Goal: Task Accomplishment & Management: Manage account settings

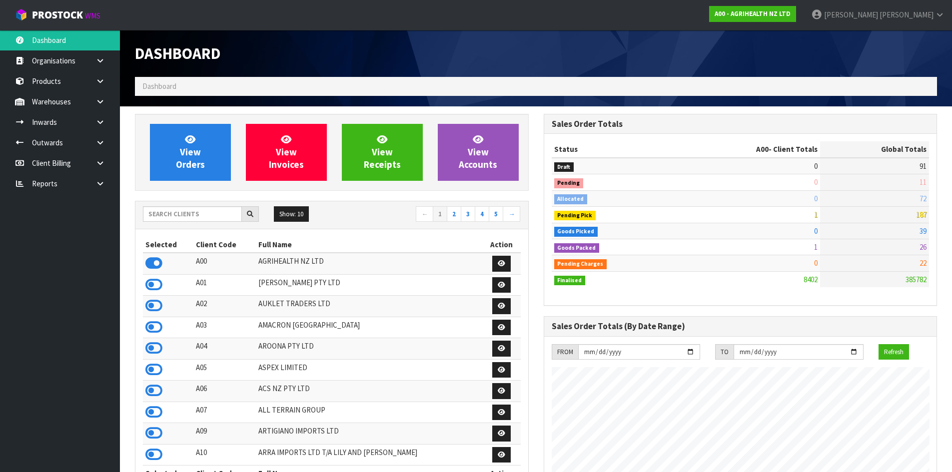
scroll to position [757, 408]
click at [225, 213] on input "text" at bounding box center [192, 213] width 99 height 15
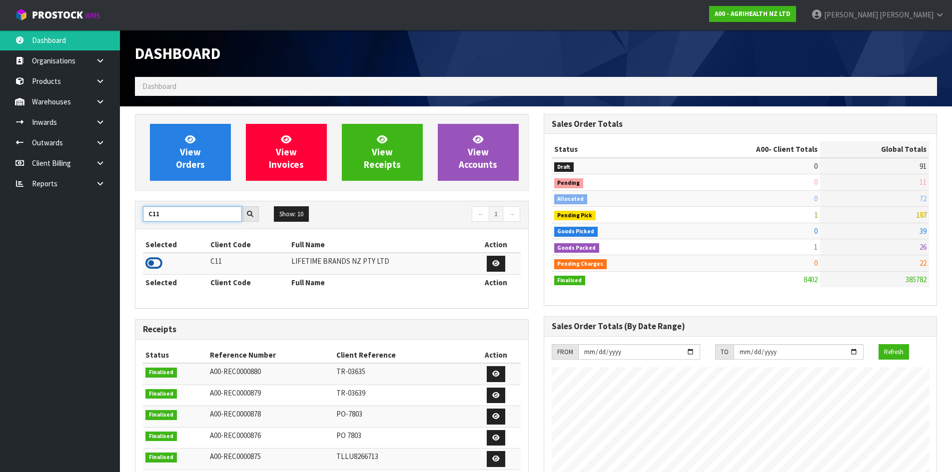
type input "C11"
click at [158, 258] on icon at bounding box center [153, 263] width 17 height 15
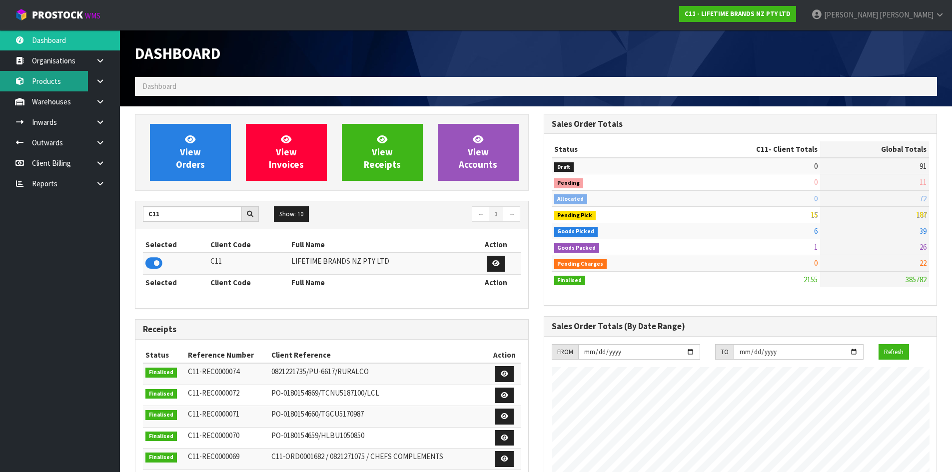
click at [69, 81] on link "Products" at bounding box center [60, 81] width 120 height 20
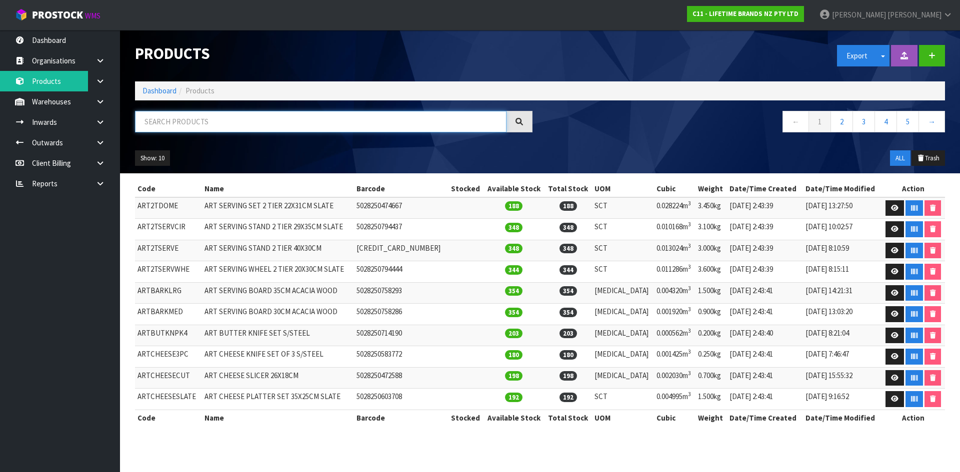
click at [186, 122] on input "text" at bounding box center [320, 121] width 371 height 21
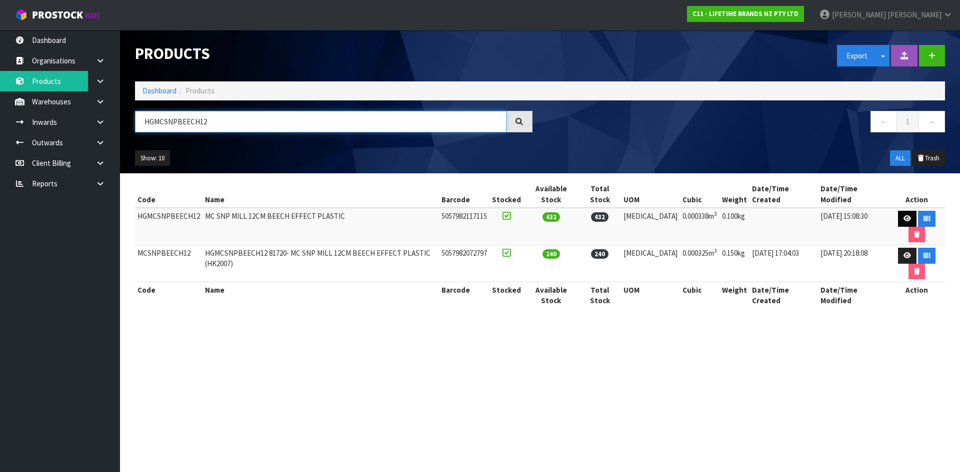
type input "HGMCSNPBEECH12"
click at [903, 215] on icon at bounding box center [906, 218] width 7 height 6
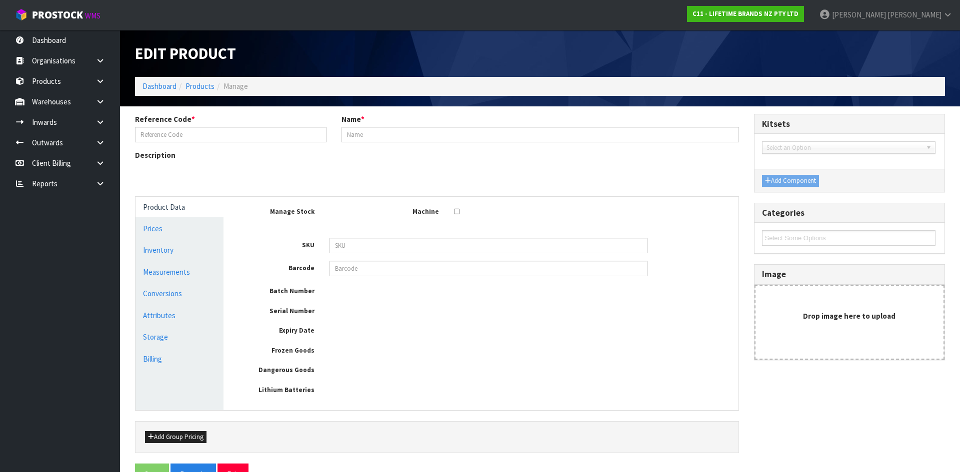
type input "HGMCSNPBEECH12"
type input "MC SNP MILL 12CM BEECH EFFECT PLASTIC"
type input "5057982117115"
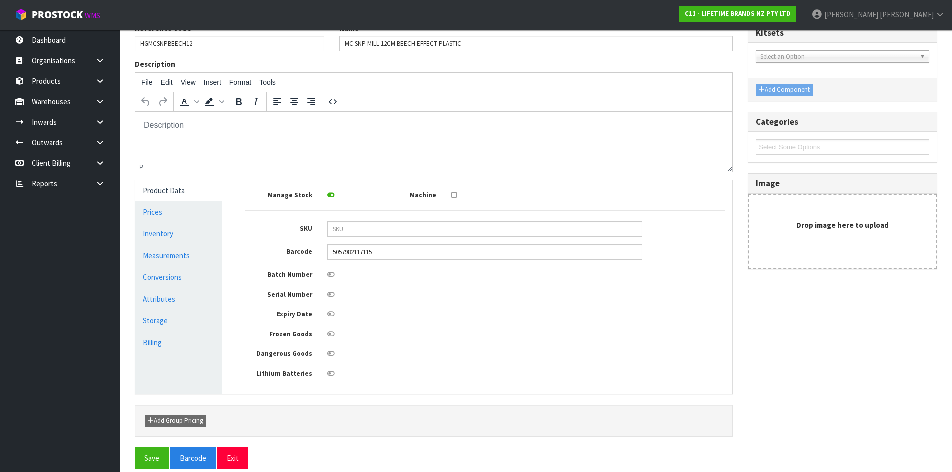
scroll to position [102, 0]
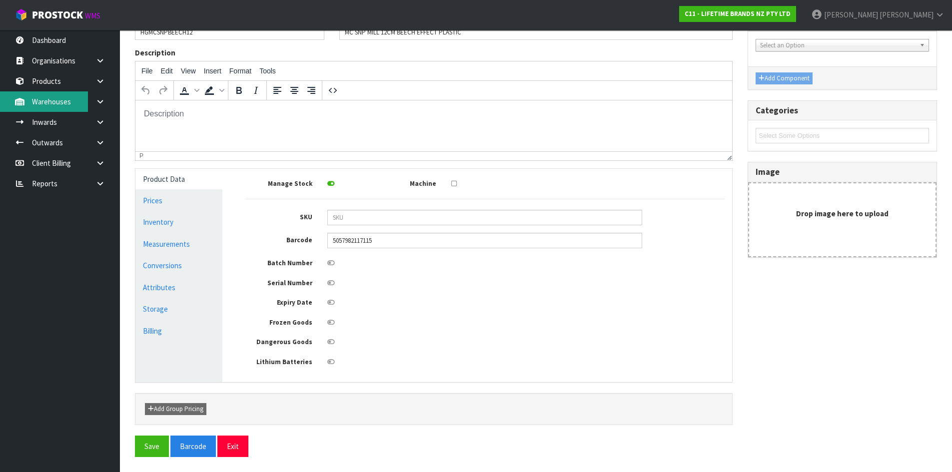
click at [53, 102] on link "Warehouses" at bounding box center [60, 101] width 120 height 20
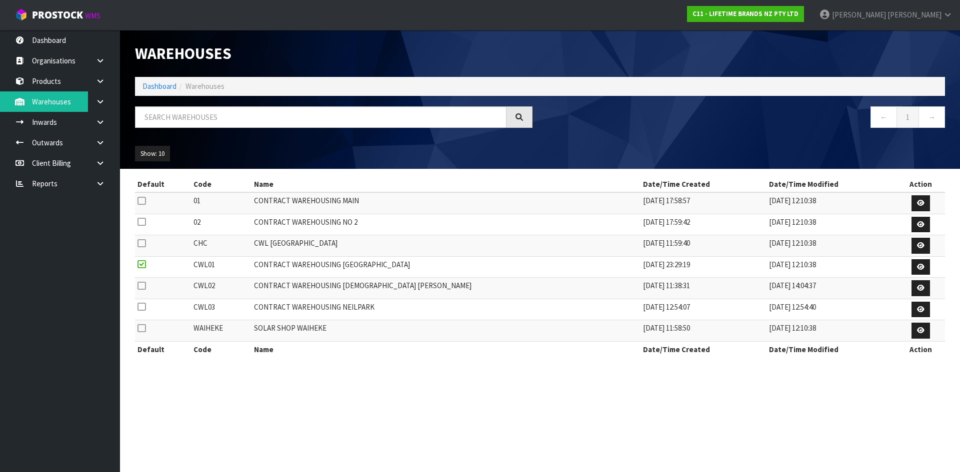
click at [100, 105] on link at bounding box center [104, 101] width 32 height 20
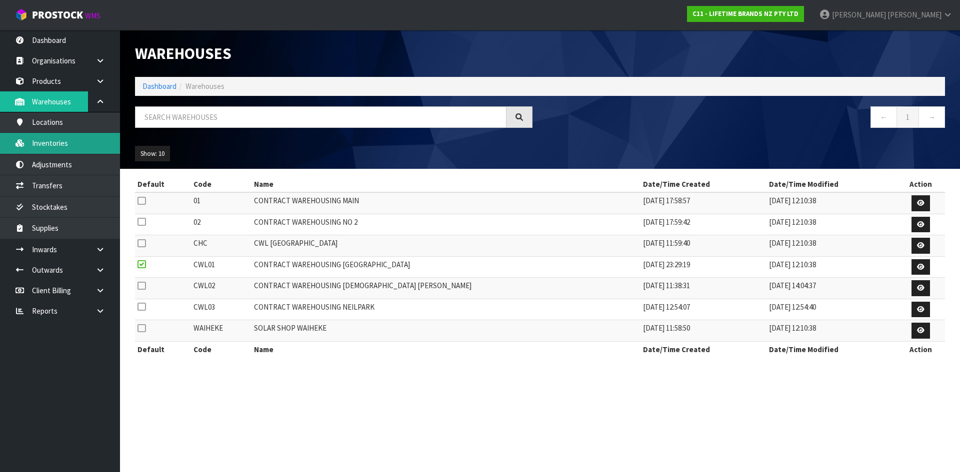
click at [101, 141] on link "Inventories" at bounding box center [60, 143] width 120 height 20
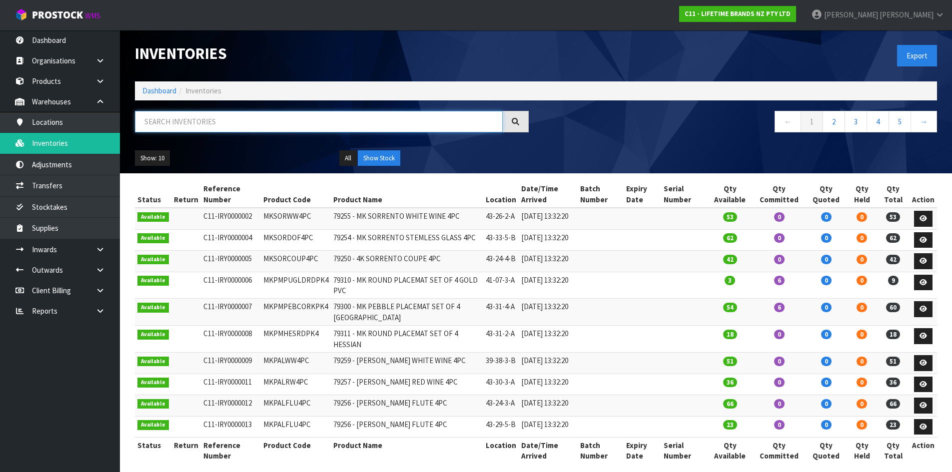
click at [186, 126] on input "text" at bounding box center [319, 121] width 368 height 21
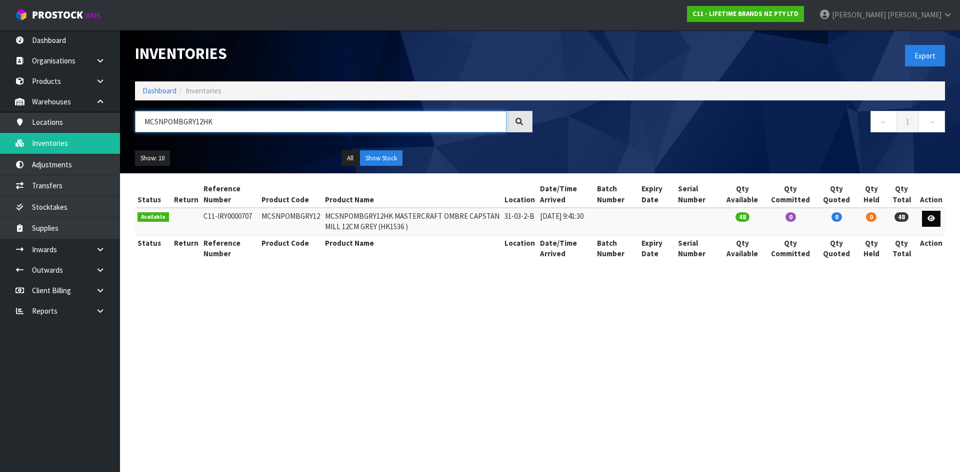
type input "MCSNPOMBGRY12HK"
click at [927, 221] on link at bounding box center [931, 219] width 18 height 16
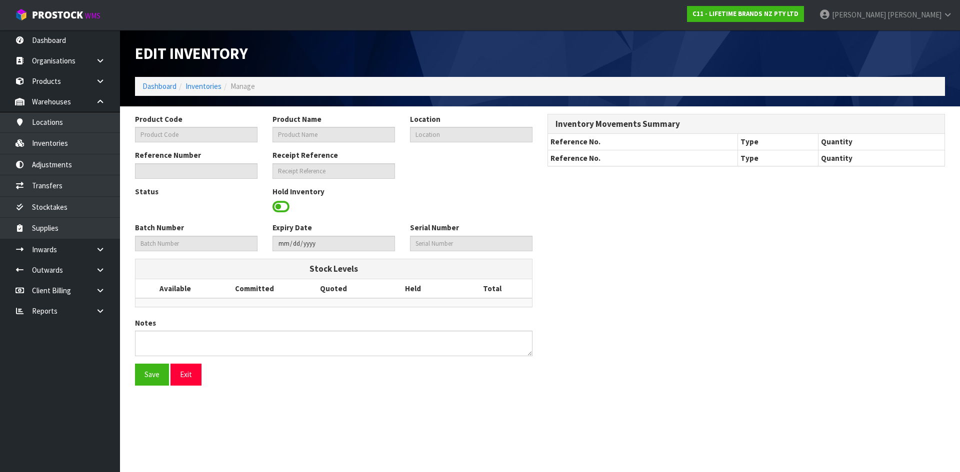
type input "MCSNPOMBGRY12"
type input "MCSNPOMBGRY12HK MASTERCRAFT OMBRE CAPSTAN MILL 12CM GREY (HK1536 )"
type input "31-03-2-B"
type input "C11-IRY0000707"
type input "C11-REC0000006"
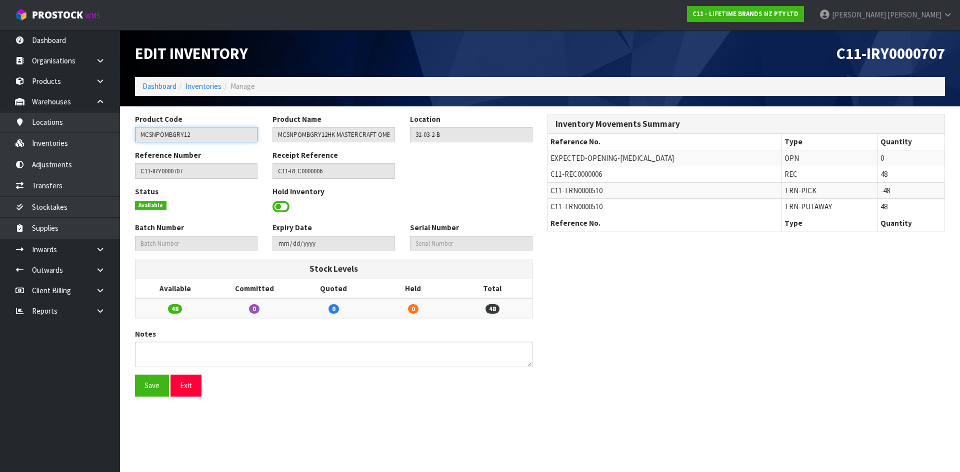
click at [182, 133] on input "MCSNPOMBGRY12" at bounding box center [196, 134] width 122 height 15
click at [67, 85] on link "Products" at bounding box center [60, 81] width 120 height 20
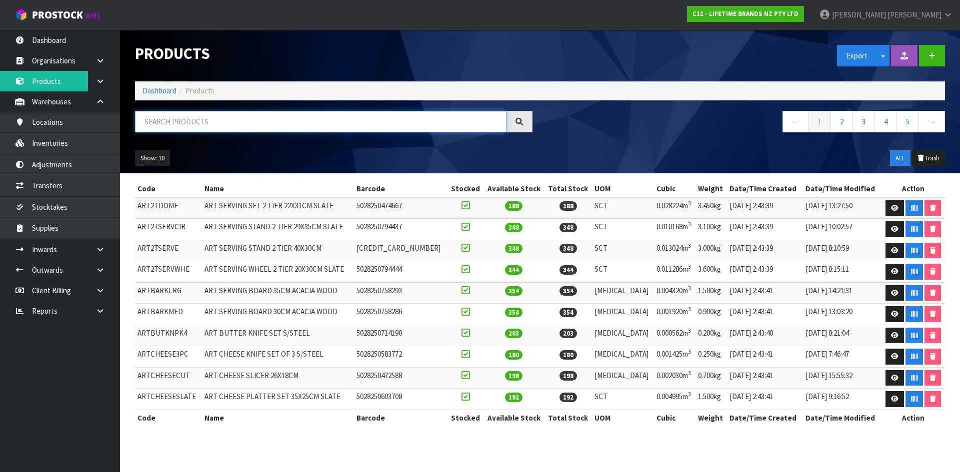
click at [246, 123] on input "text" at bounding box center [320, 121] width 371 height 21
paste input "MCSNPOMBGRY12"
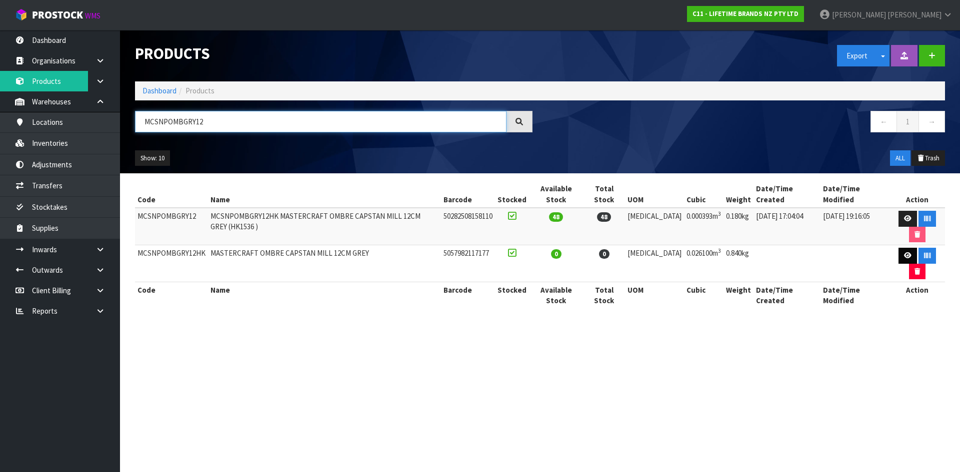
type input "MCSNPOMBGRY12"
click at [904, 252] on icon at bounding box center [907, 255] width 7 height 6
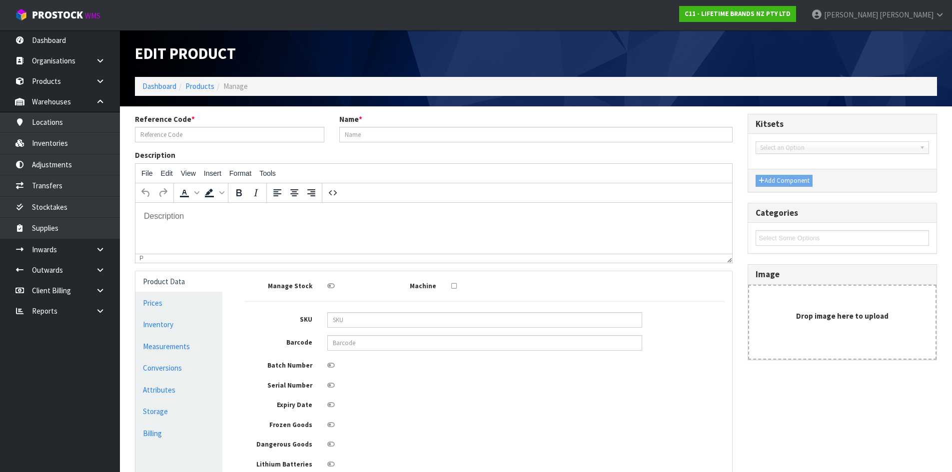
type input "MCSNPOMBGRY12HK"
type input "MASTERCRAFT OMBRE CAPSTAN MILL 12CM GREY"
type input "5057982117177"
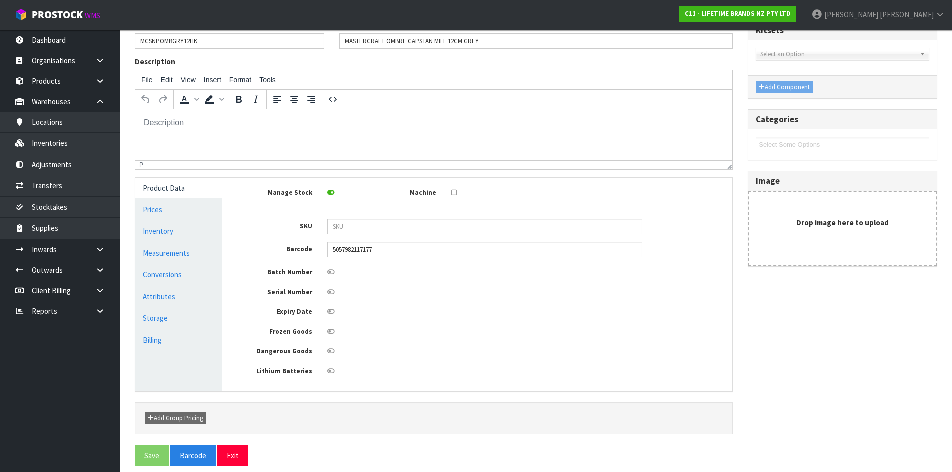
scroll to position [102, 0]
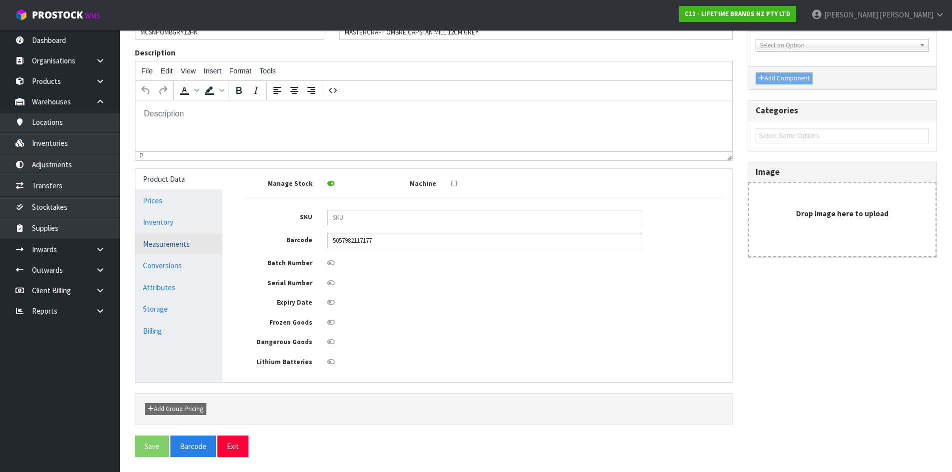
click at [198, 252] on link "Measurements" at bounding box center [178, 244] width 87 height 20
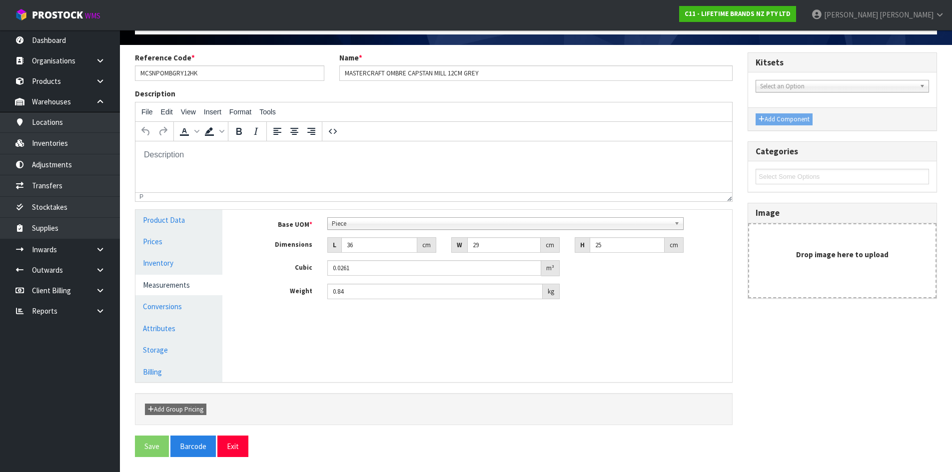
scroll to position [192, 0]
click at [678, 223] on b at bounding box center [678, 223] width 9 height 11
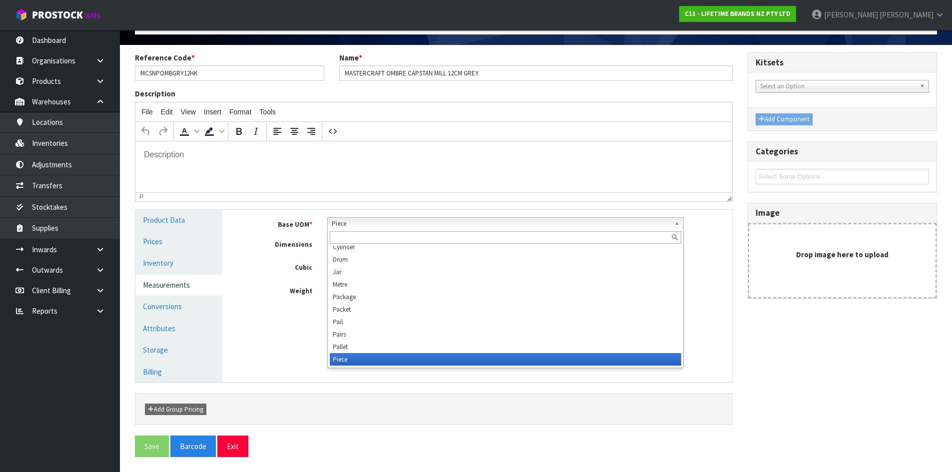
click at [678, 223] on b at bounding box center [678, 223] width 9 height 11
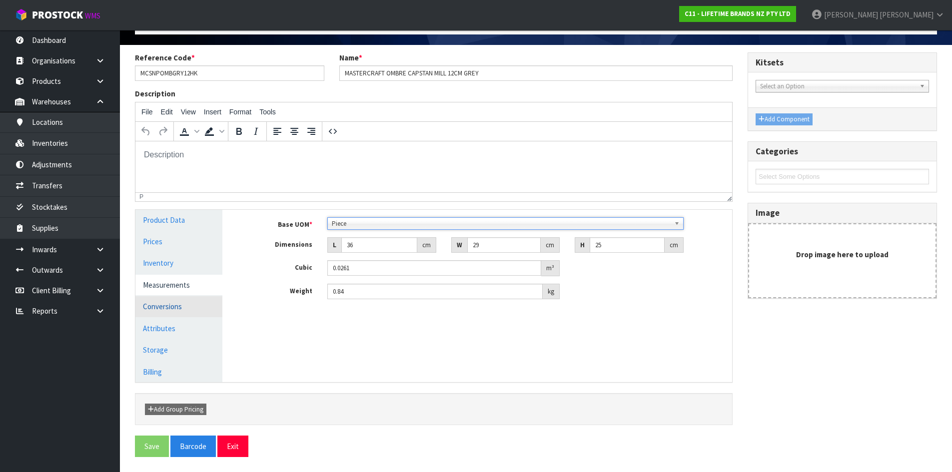
click at [182, 308] on link "Conversions" at bounding box center [178, 306] width 87 height 20
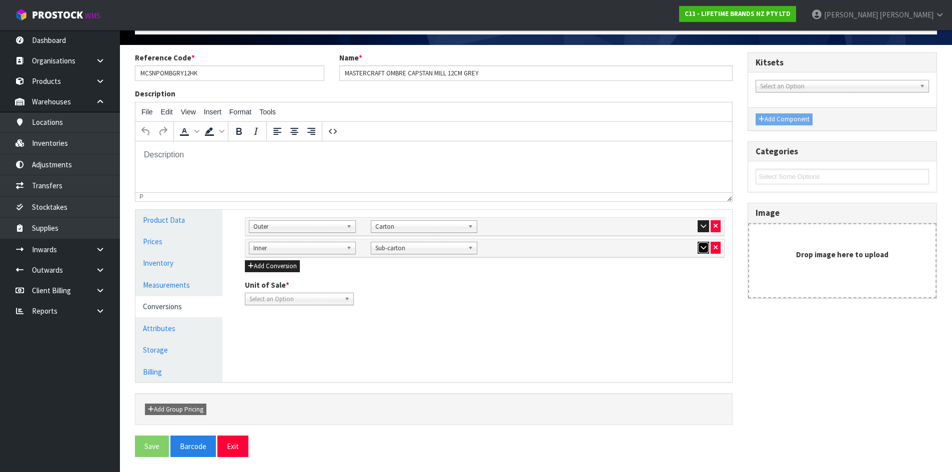
click at [705, 250] on icon "button" at bounding box center [703, 247] width 5 height 6
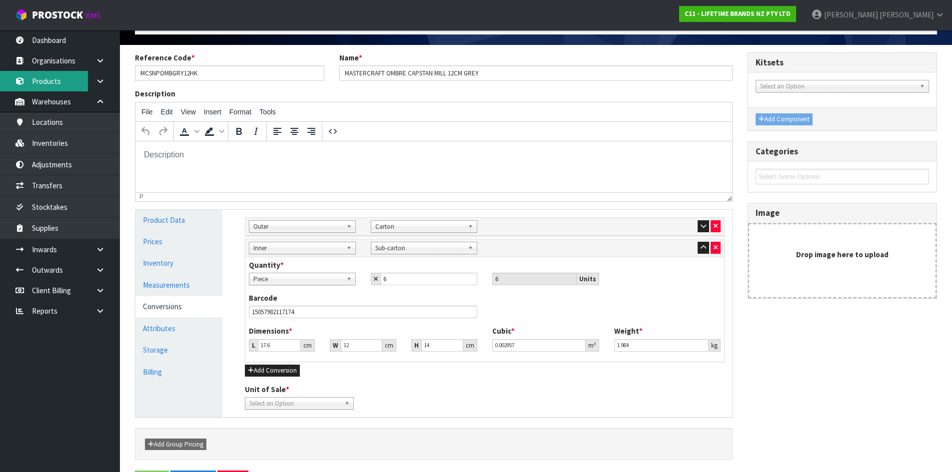
click at [61, 83] on link "Products" at bounding box center [60, 81] width 120 height 20
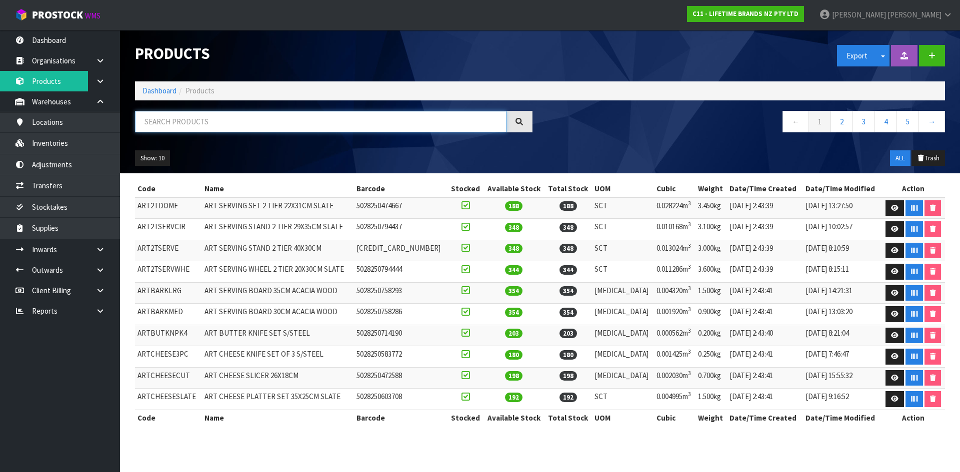
click at [236, 122] on input "text" at bounding box center [320, 121] width 371 height 21
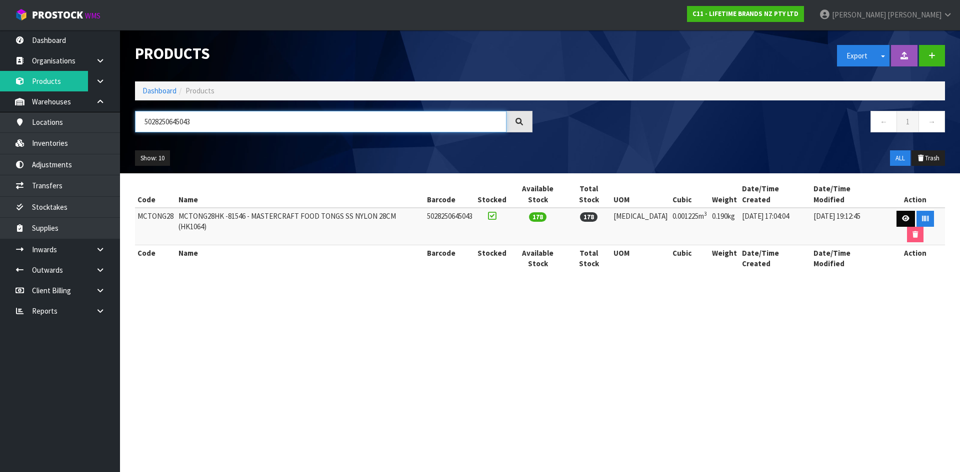
type input "5028250645043"
click at [902, 215] on icon at bounding box center [905, 218] width 7 height 6
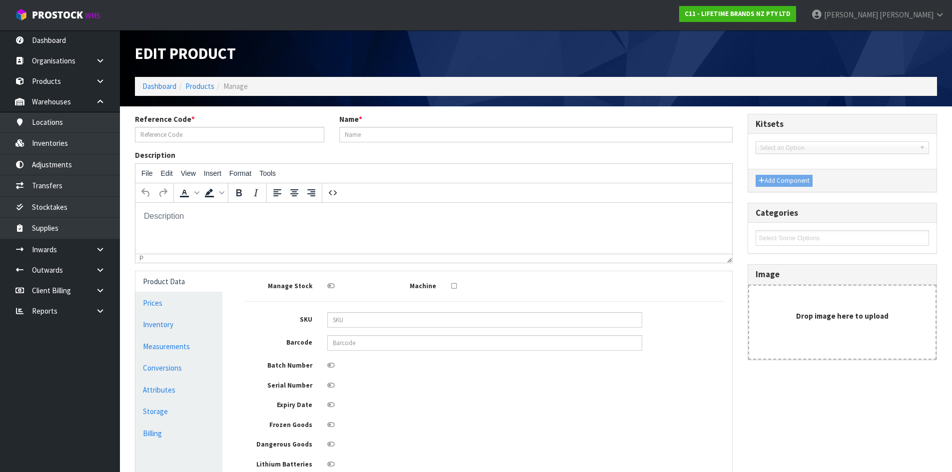
type input "MCTONG28"
type input "MCTONG28HK -81546 - MASTERCRAFT FOOD TONGS SS NYLON 28CM (HK1064)"
type input "5028250645043"
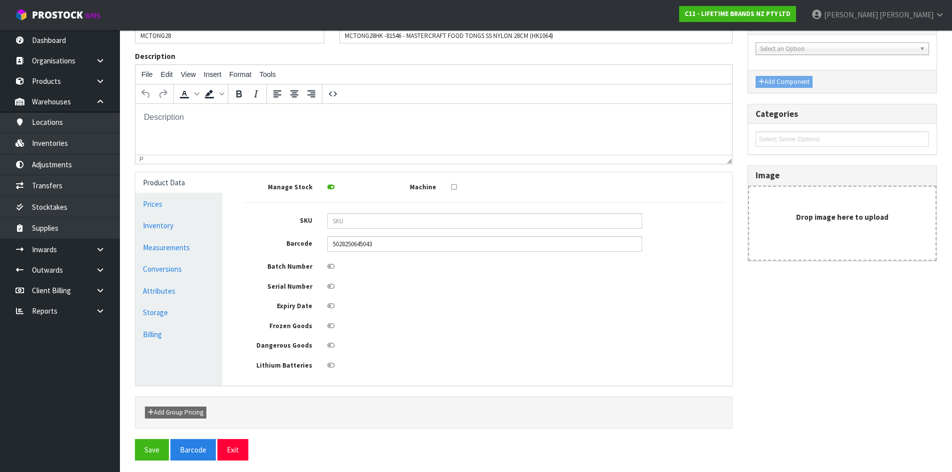
scroll to position [100, 0]
click at [184, 268] on link "Conversions" at bounding box center [178, 268] width 87 height 20
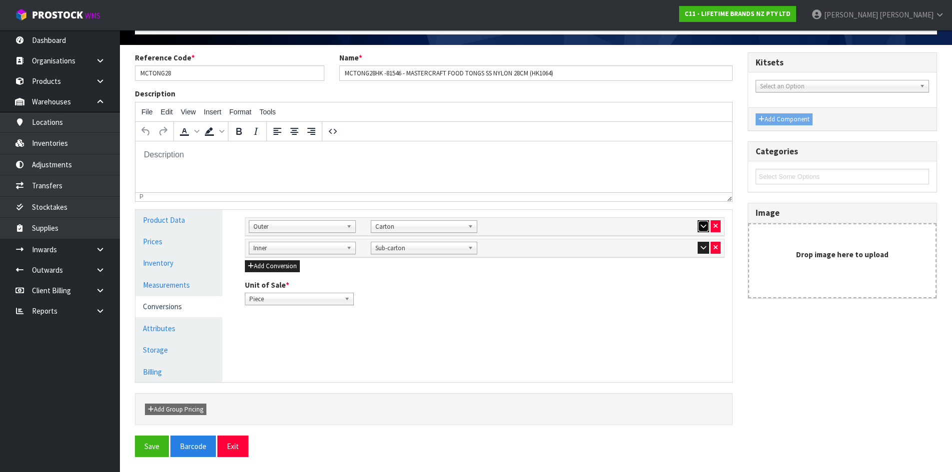
click at [704, 227] on icon "button" at bounding box center [703, 226] width 5 height 6
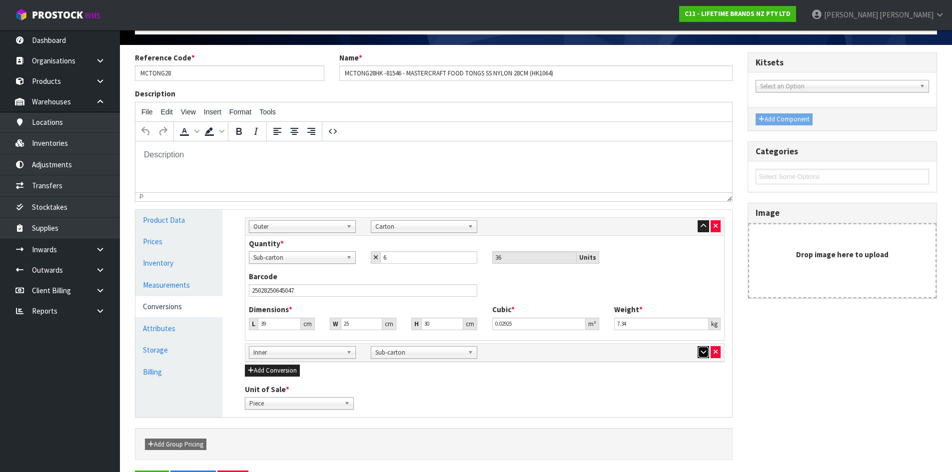
click at [702, 353] on icon "button" at bounding box center [703, 352] width 5 height 6
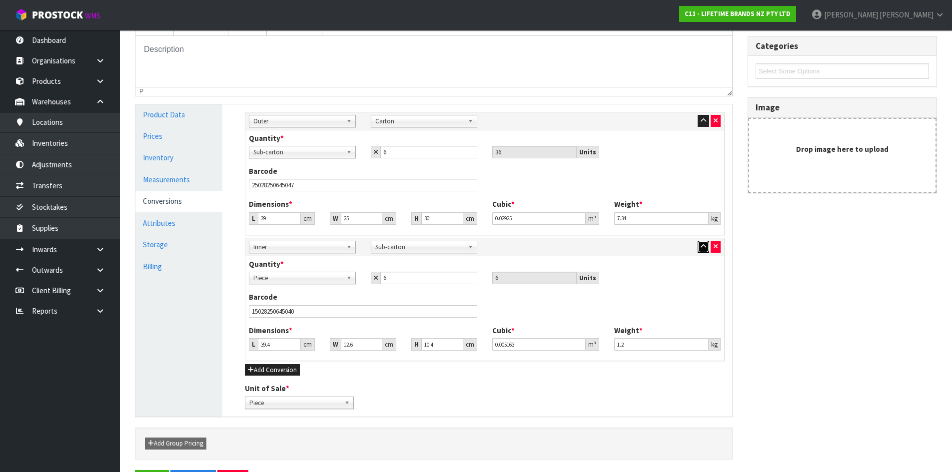
scroll to position [201, 0]
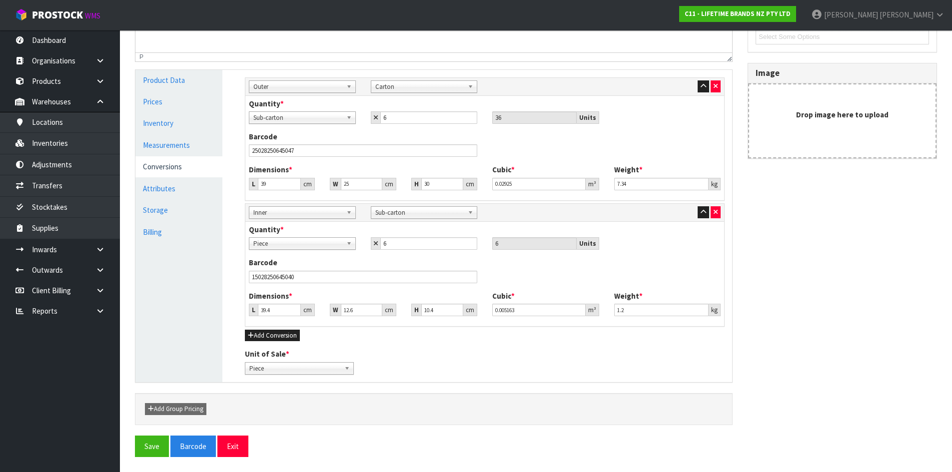
click at [400, 415] on div "Add Group Pricing" at bounding box center [433, 409] width 593 height 12
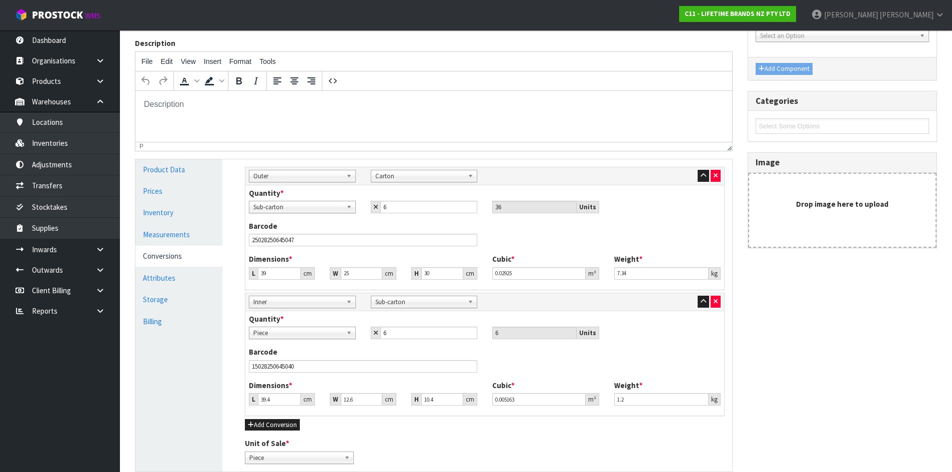
scroll to position [1, 0]
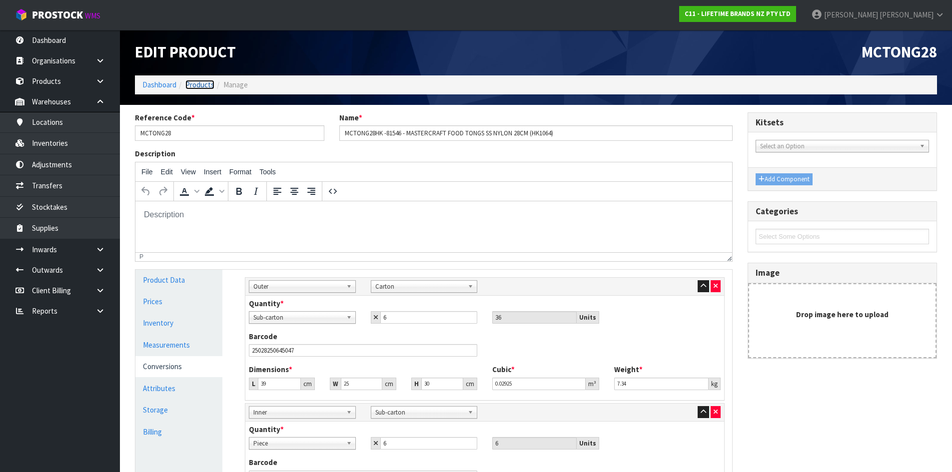
click at [209, 86] on link "Products" at bounding box center [199, 84] width 29 height 9
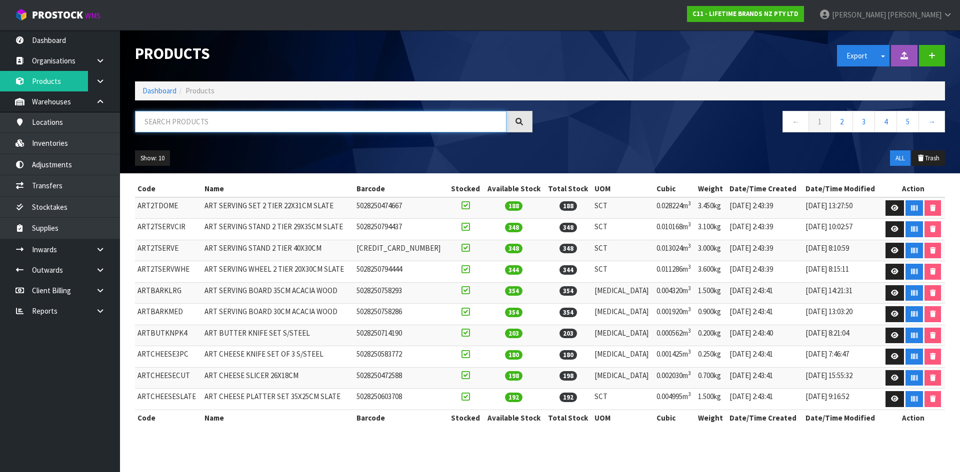
click at [218, 125] on input "text" at bounding box center [320, 121] width 371 height 21
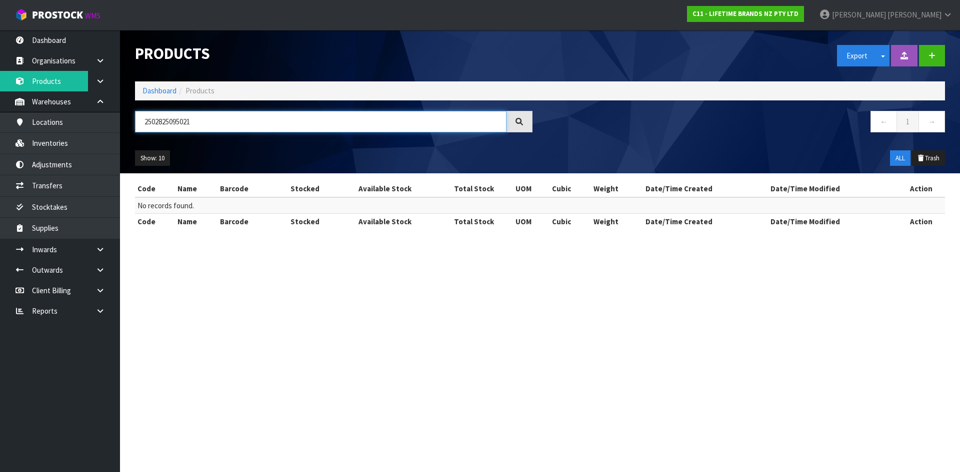
click at [185, 121] on input "2502825095021" at bounding box center [320, 121] width 371 height 21
click at [187, 122] on input "2502825095021" at bounding box center [320, 121] width 371 height 21
click at [192, 119] on input "25028250950721" at bounding box center [320, 121] width 371 height 21
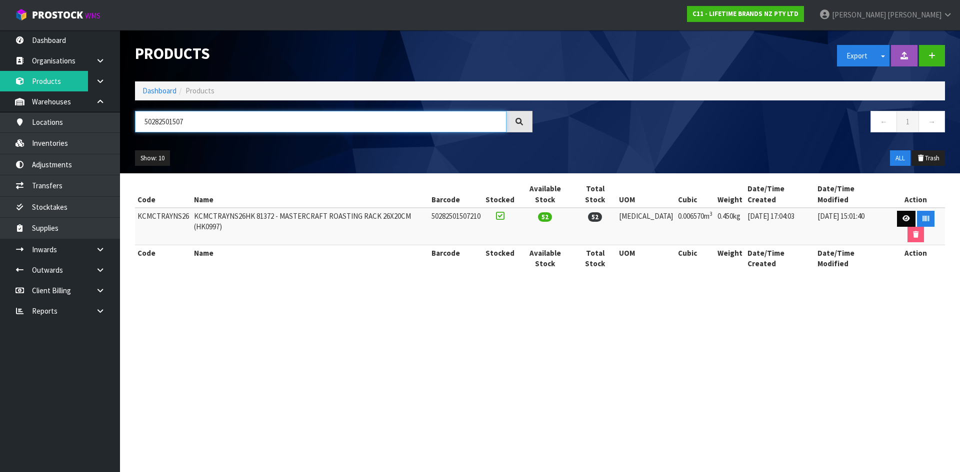
type input "50282501507"
click at [902, 215] on icon at bounding box center [905, 218] width 7 height 6
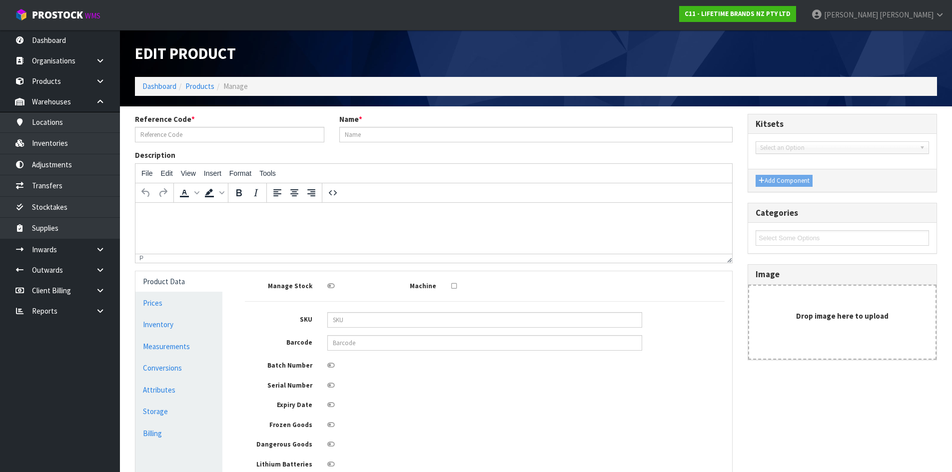
type input "KCMCTRAYNS26"
type input "KCMCTRAYNS26HK 81372 - MASTERCRAFT ROASTING RACK 26X20CM (HK0997)"
type input "50282501507210"
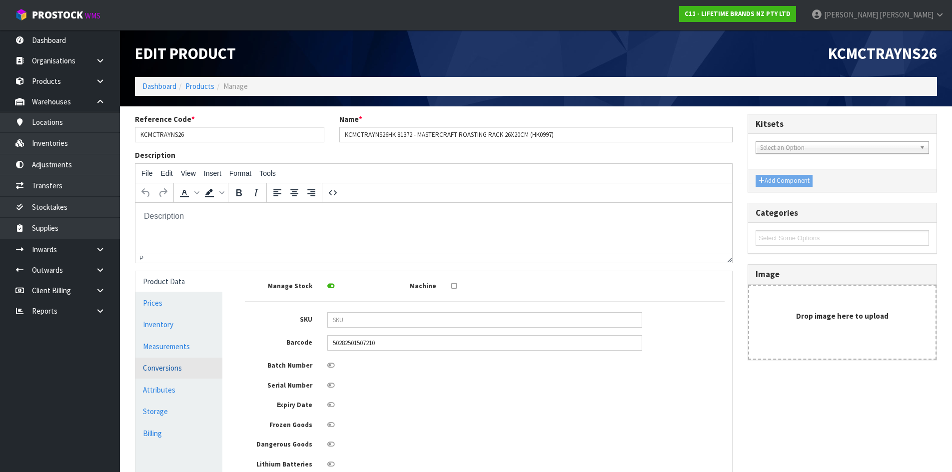
click at [178, 367] on link "Conversions" at bounding box center [178, 368] width 87 height 20
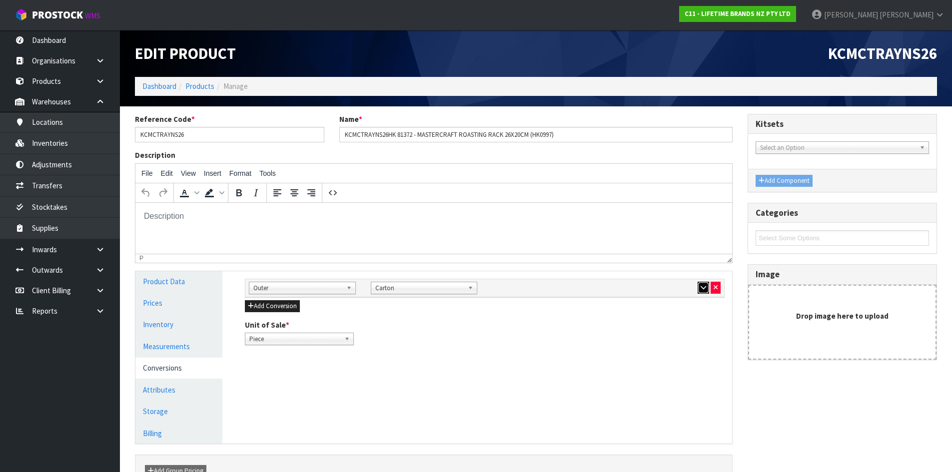
click at [704, 290] on icon "button" at bounding box center [703, 287] width 5 height 6
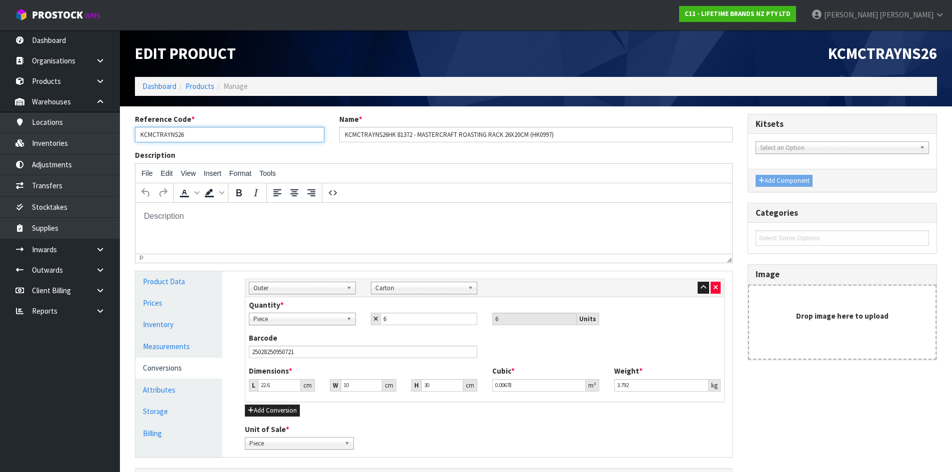
click at [166, 134] on input "KCMCTRAYNS26" at bounding box center [229, 134] width 189 height 15
click at [203, 84] on link "Products" at bounding box center [199, 85] width 29 height 9
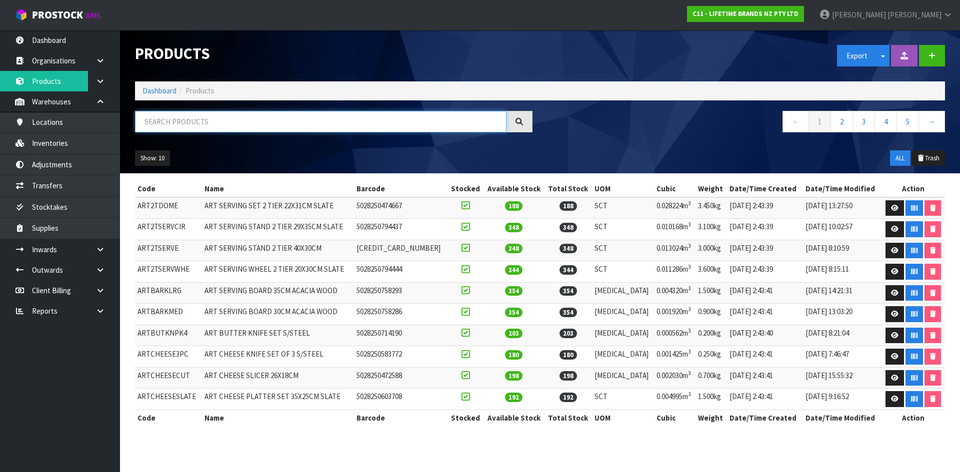
click at [197, 122] on input "text" at bounding box center [320, 121] width 371 height 21
paste input "KCMCTRAYNS26"
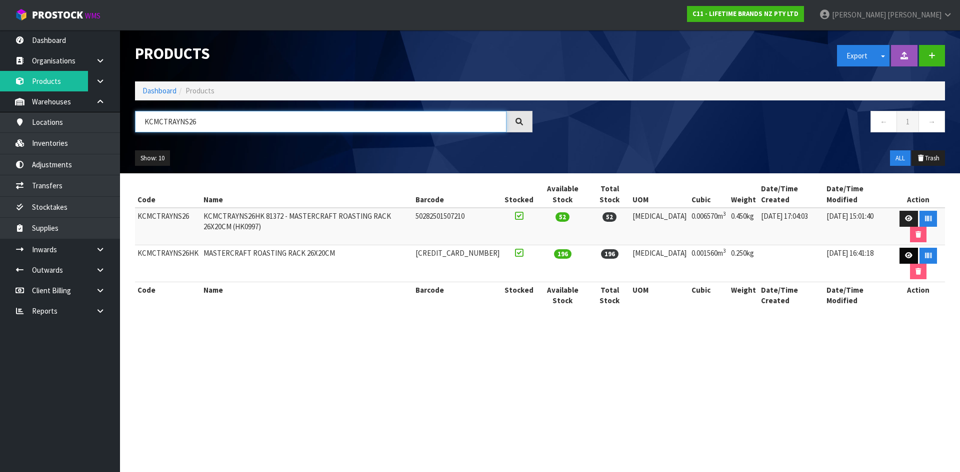
type input "KCMCTRAYNS26"
click at [900, 248] on link at bounding box center [908, 256] width 18 height 16
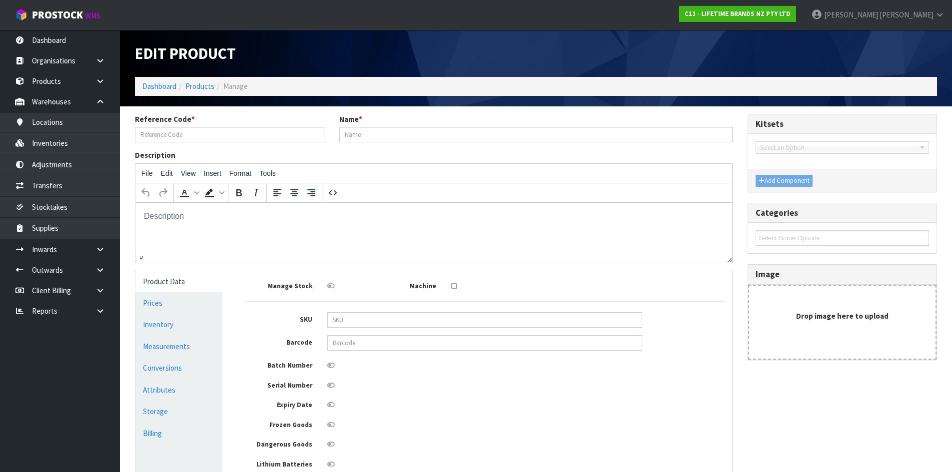
type input "KCMCTRAYNS26HK"
type input "MASTERCRAFT ROASTING RACK 26X20CM"
type input "[CREDIT_CARD_NUMBER]"
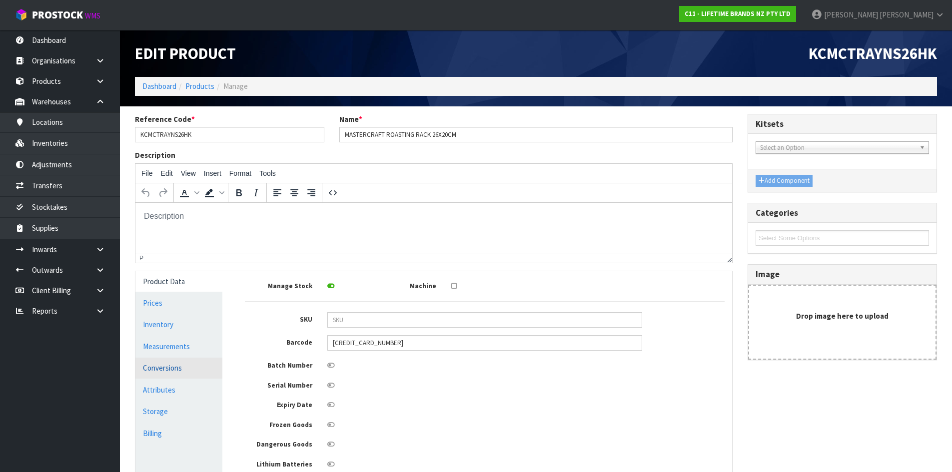
click at [171, 363] on link "Conversions" at bounding box center [178, 368] width 87 height 20
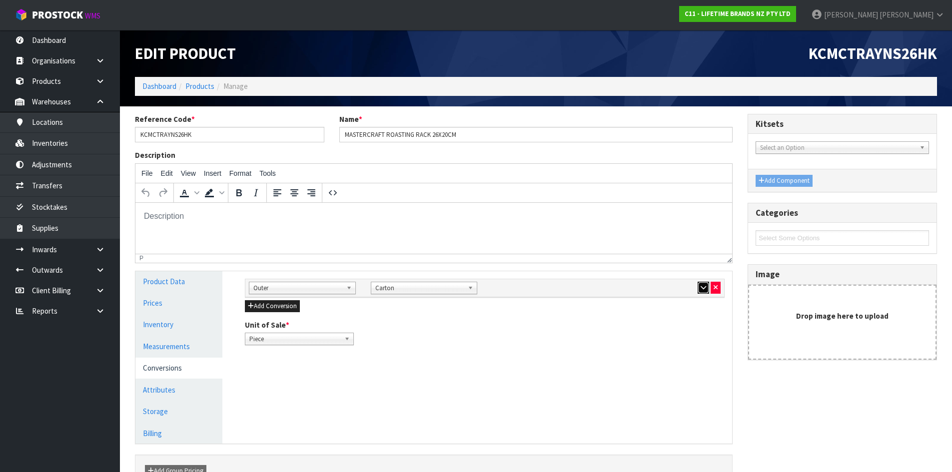
click at [704, 291] on icon "button" at bounding box center [703, 287] width 5 height 6
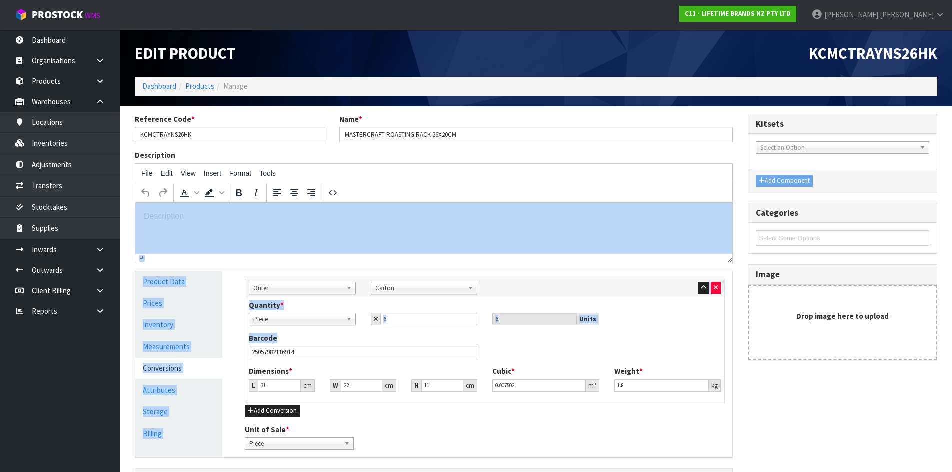
drag, startPoint x: 540, startPoint y: 342, endPoint x: 673, endPoint y: 168, distance: 218.5
click at [660, 191] on div "Reference Code * KCMCTRAYNS26HK Name * MASTERCRAFT ROASTING RACK 26X20CM Descri…" at bounding box center [433, 312] width 613 height 397
click at [199, 85] on link "Products" at bounding box center [199, 85] width 29 height 9
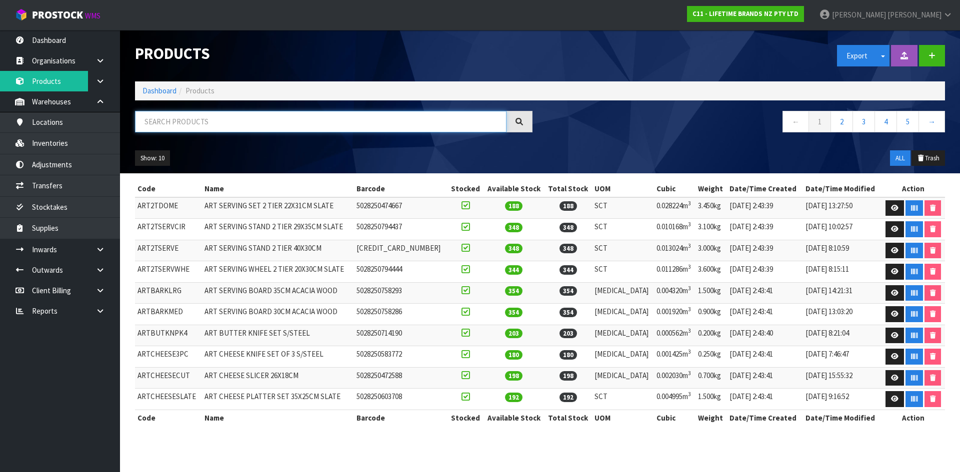
click at [194, 122] on input "text" at bounding box center [320, 121] width 371 height 21
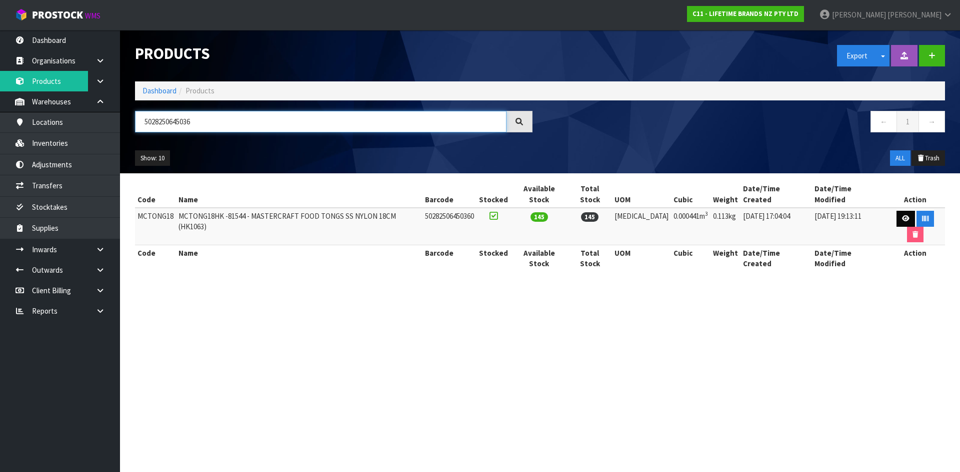
type input "5028250645036"
click at [902, 215] on icon at bounding box center [905, 218] width 7 height 6
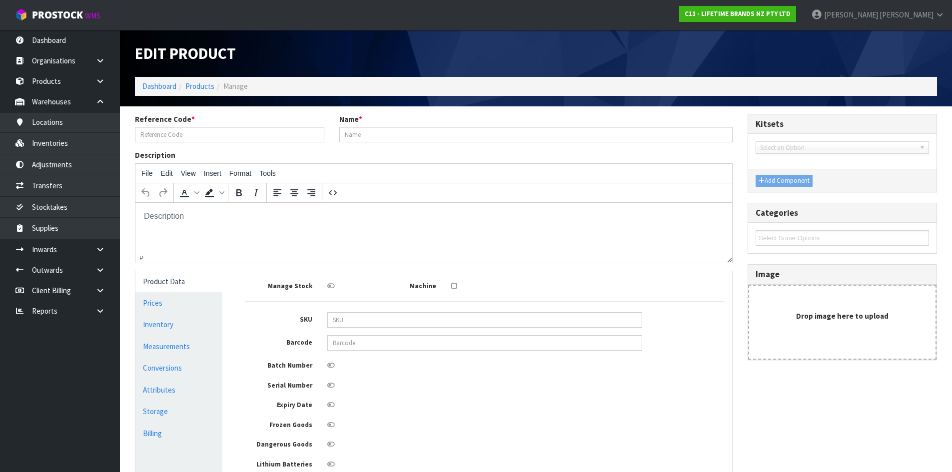
type input "MCTONG18"
type input "MCTONG18HK -81544 - MASTERCRAFT FOOD TONGS SS NYLON 18CM (HK1063)"
type input "50282506450360"
click at [195, 371] on link "Conversions" at bounding box center [178, 368] width 87 height 20
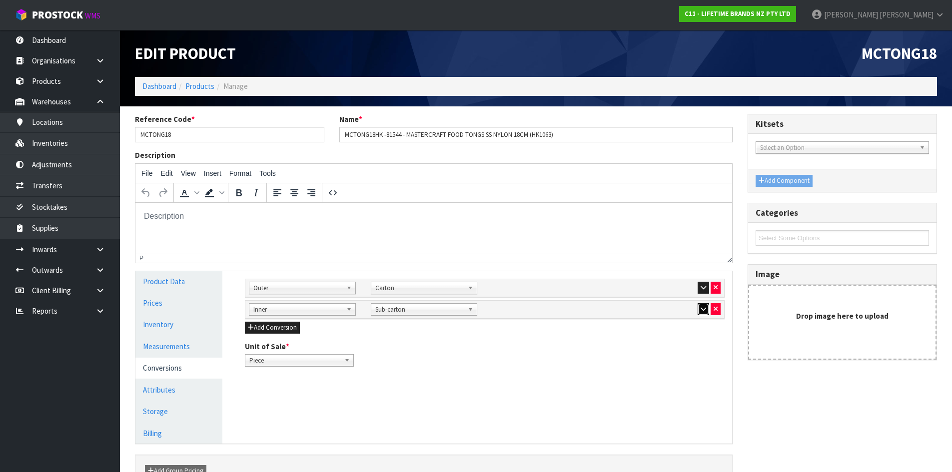
click at [703, 313] on button "button" at bounding box center [703, 309] width 11 height 12
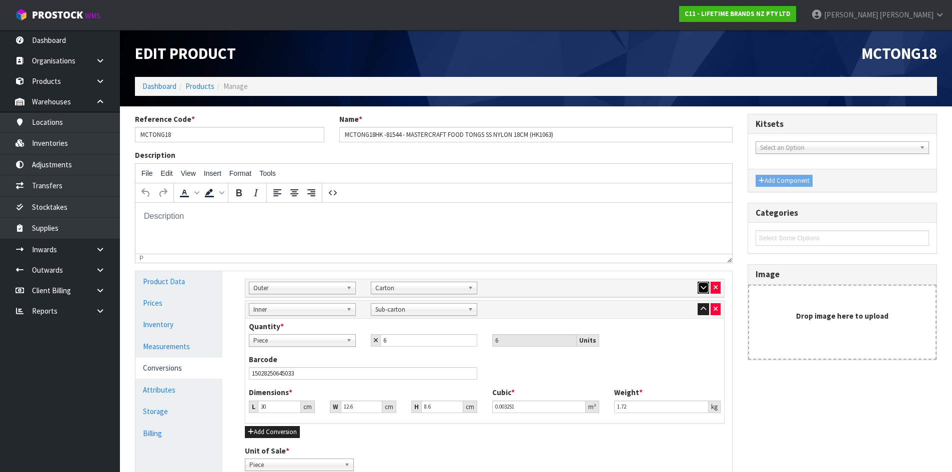
click at [704, 291] on button "button" at bounding box center [703, 288] width 11 height 12
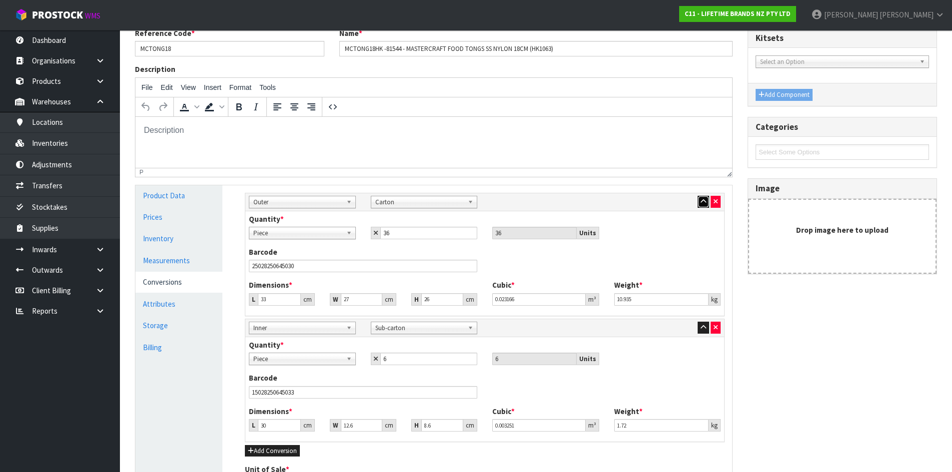
scroll to position [150, 0]
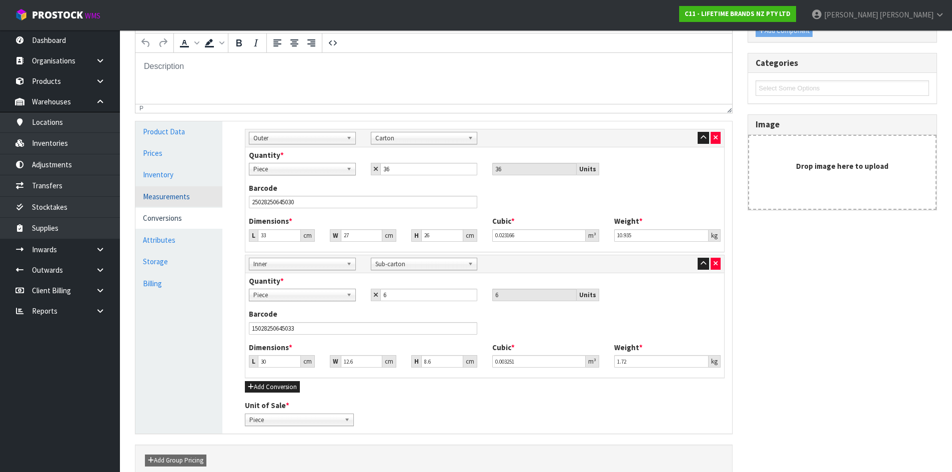
click at [196, 204] on link "Measurements" at bounding box center [178, 196] width 87 height 20
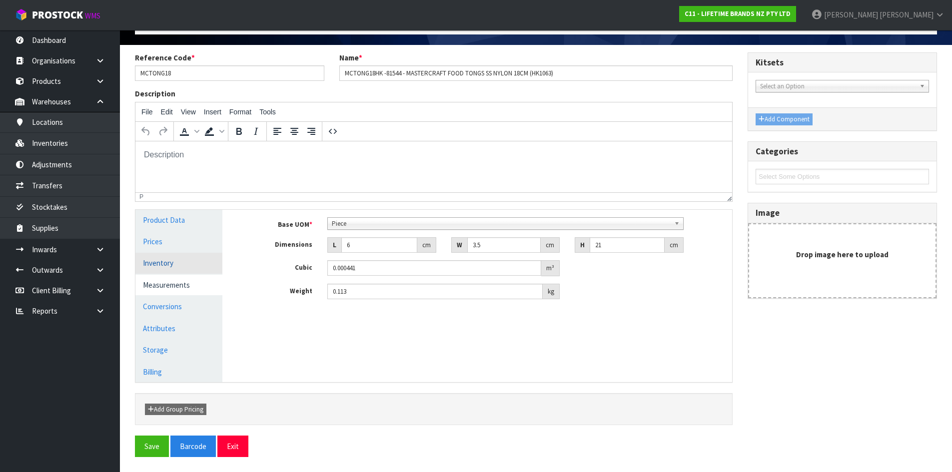
click at [191, 269] on link "Inventory" at bounding box center [178, 263] width 87 height 20
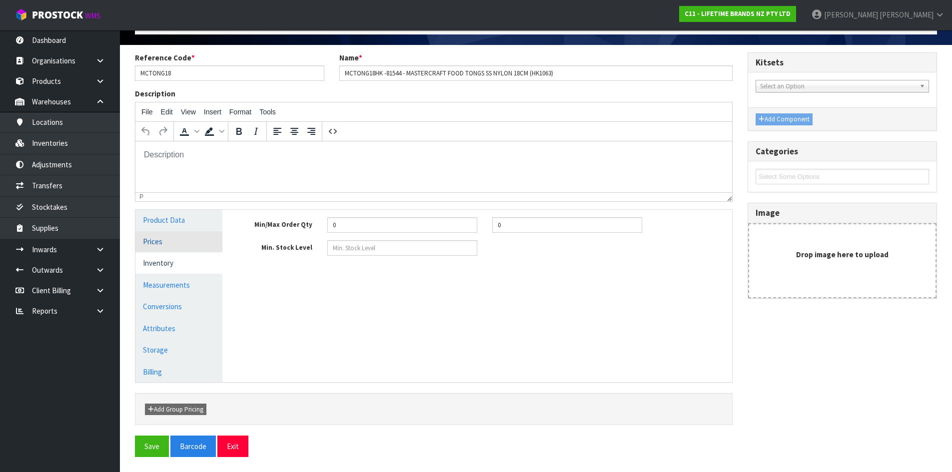
click at [191, 249] on link "Prices" at bounding box center [178, 241] width 87 height 20
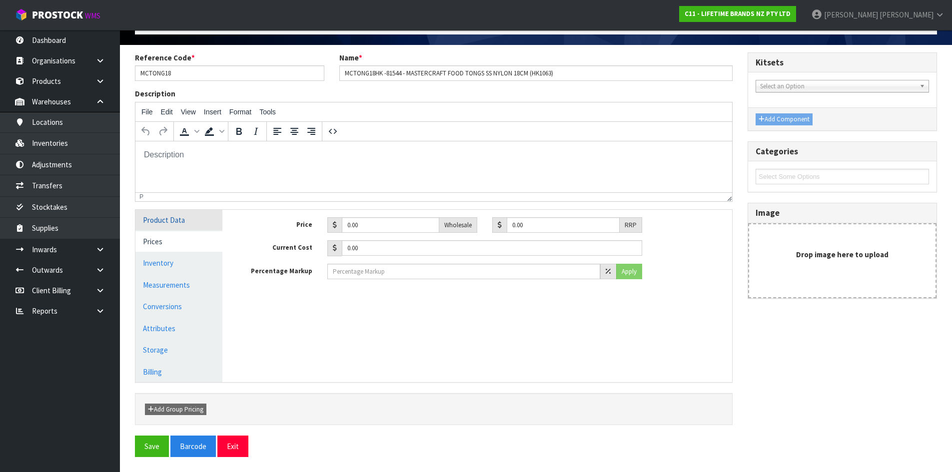
click at [200, 215] on link "Product Data" at bounding box center [178, 220] width 87 height 20
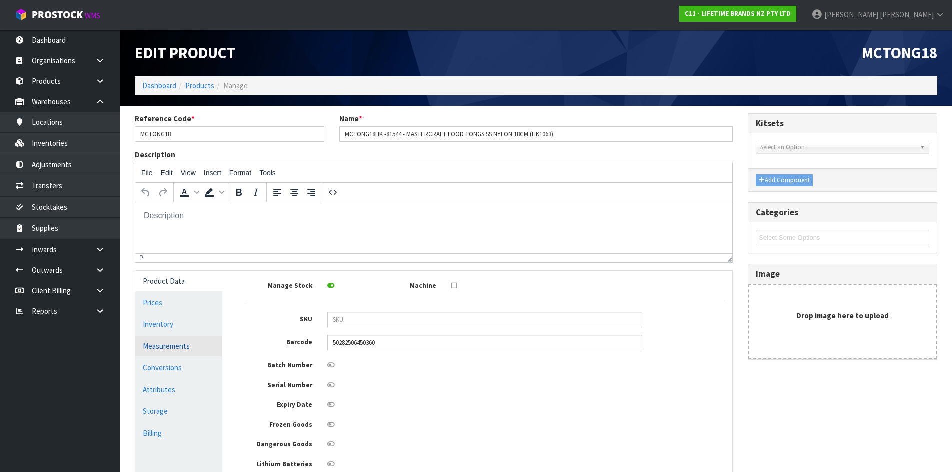
scroll to position [0, 0]
click at [192, 84] on link "Products" at bounding box center [199, 85] width 29 height 9
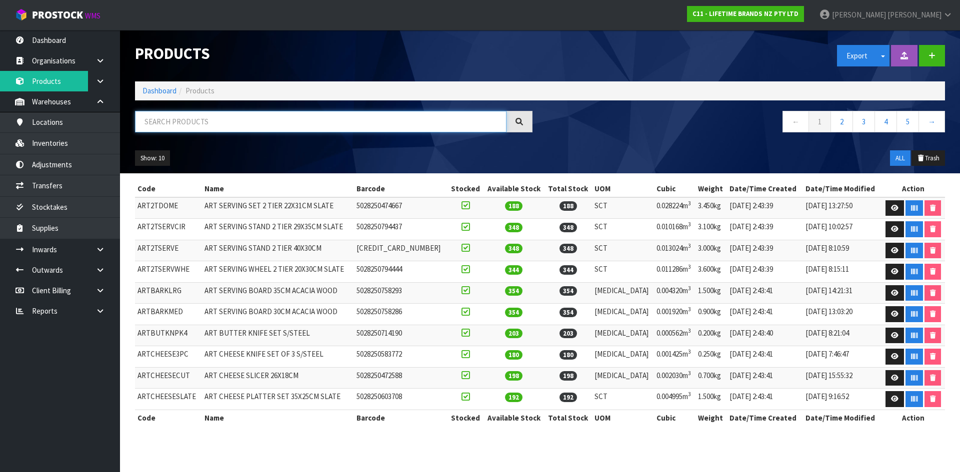
click at [196, 124] on input "text" at bounding box center [320, 121] width 371 height 21
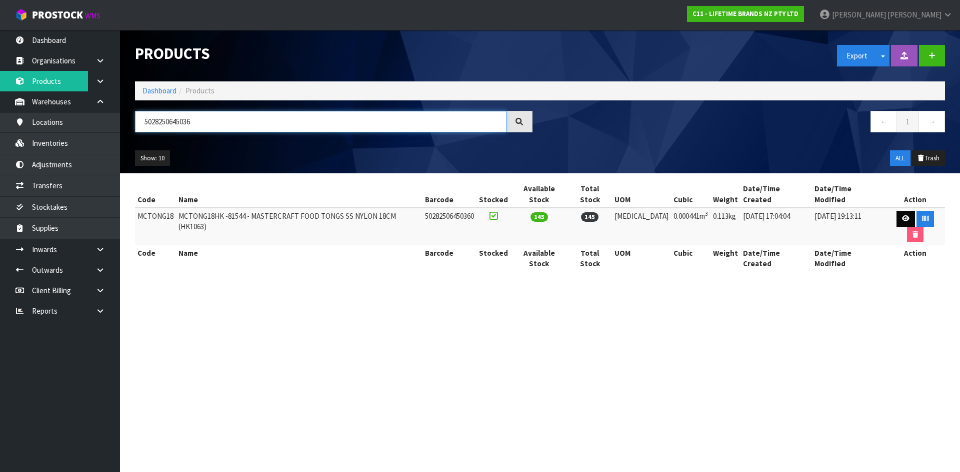
type input "5028250645036"
click at [902, 215] on icon at bounding box center [905, 218] width 7 height 6
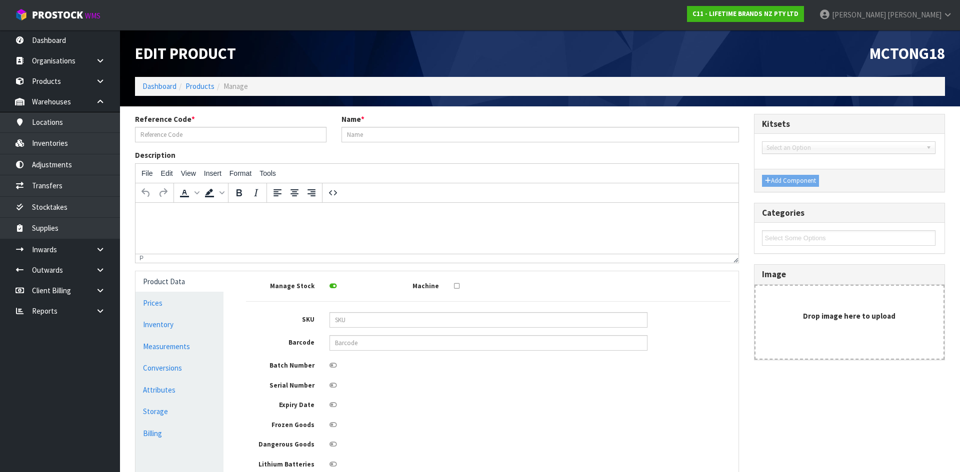
type input "MCTONG18"
type input "MCTONG18HK -81544 - MASTERCRAFT FOOD TONGS SS NYLON 18CM (HK1063)"
type input "50282506450360"
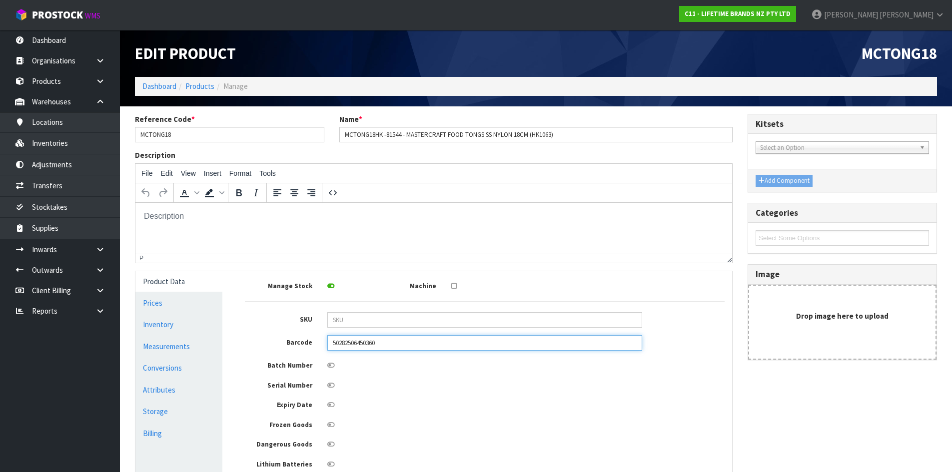
click at [364, 343] on input "50282506450360" at bounding box center [484, 342] width 315 height 15
click at [205, 84] on link "Products" at bounding box center [199, 85] width 29 height 9
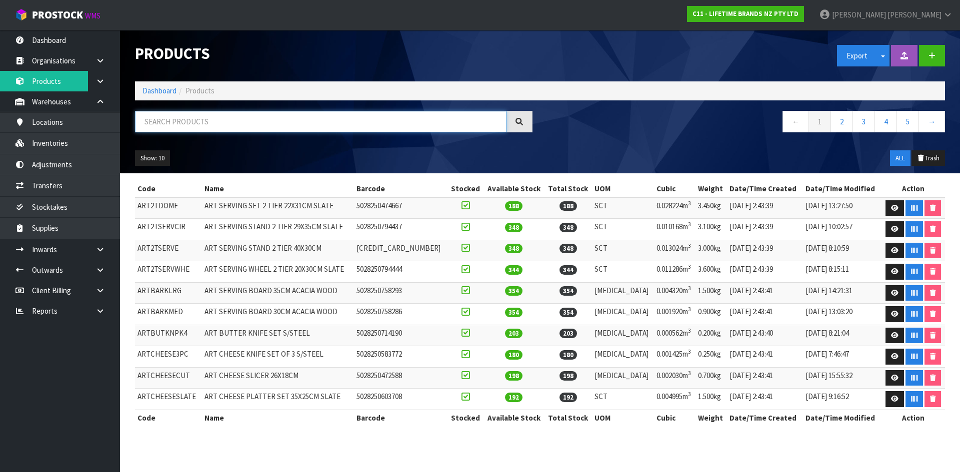
click at [191, 124] on input "text" at bounding box center [320, 121] width 371 height 21
paste input "50282506450360"
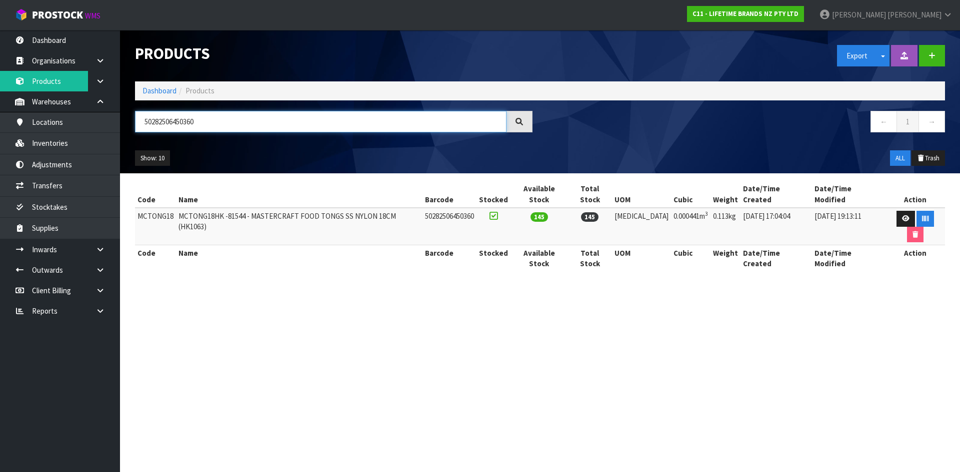
click at [212, 123] on input "50282506450360" at bounding box center [320, 121] width 371 height 21
type input "5028250645036"
click at [896, 212] on link at bounding box center [905, 219] width 18 height 16
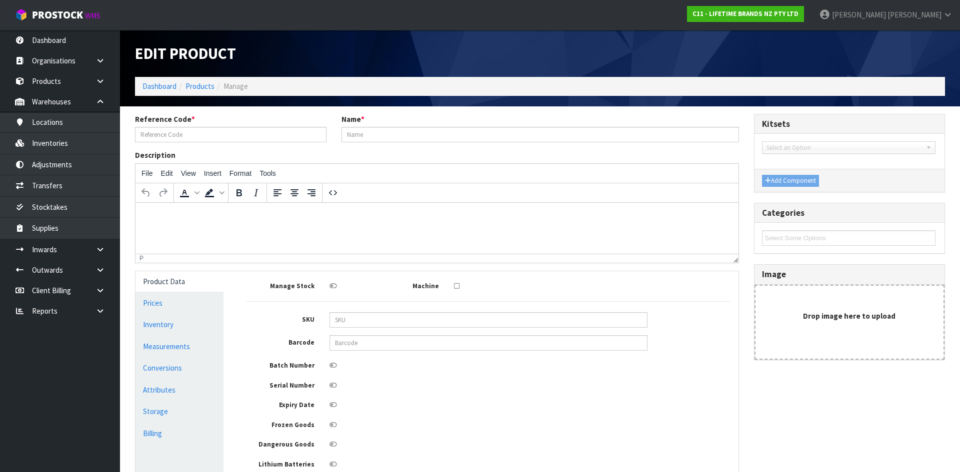
type input "MCTONG18"
type input "MCTONG18HK -81544 - MASTERCRAFT FOOD TONGS SS NYLON 18CM (HK1063)"
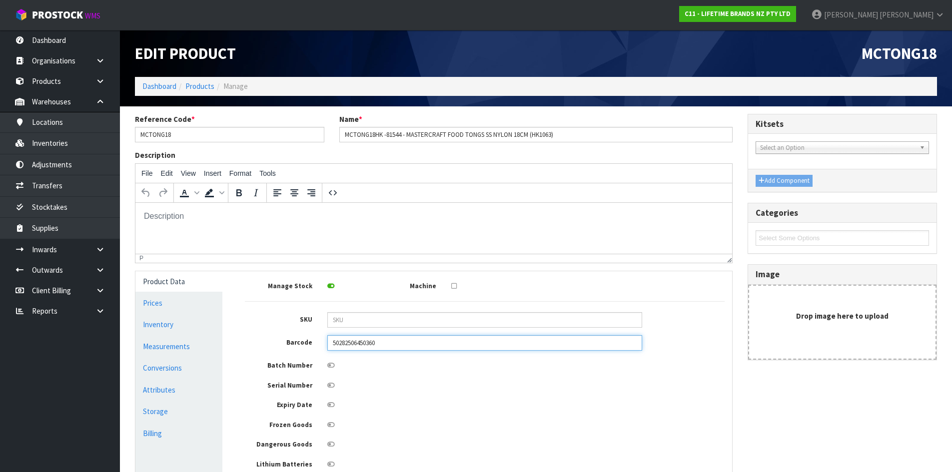
click at [385, 341] on input "50282506450360" at bounding box center [484, 342] width 315 height 15
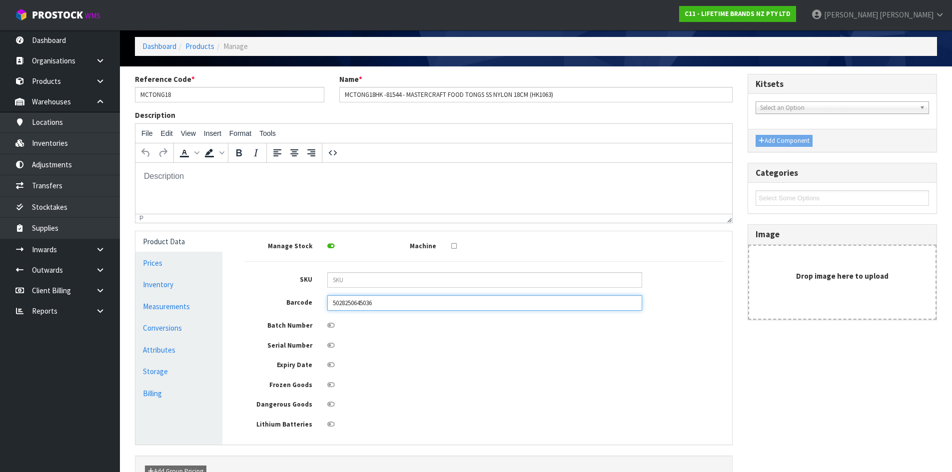
scroll to position [100, 0]
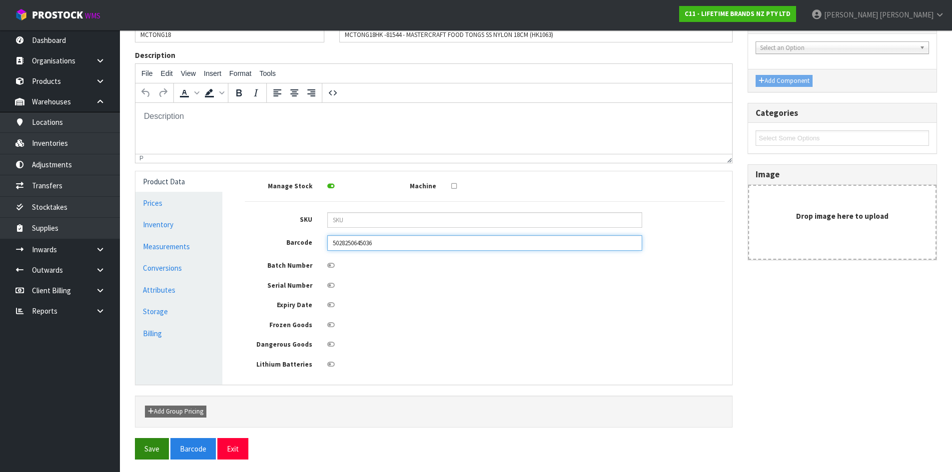
type input "5028250645036"
click at [155, 448] on button "Save" at bounding box center [152, 448] width 34 height 21
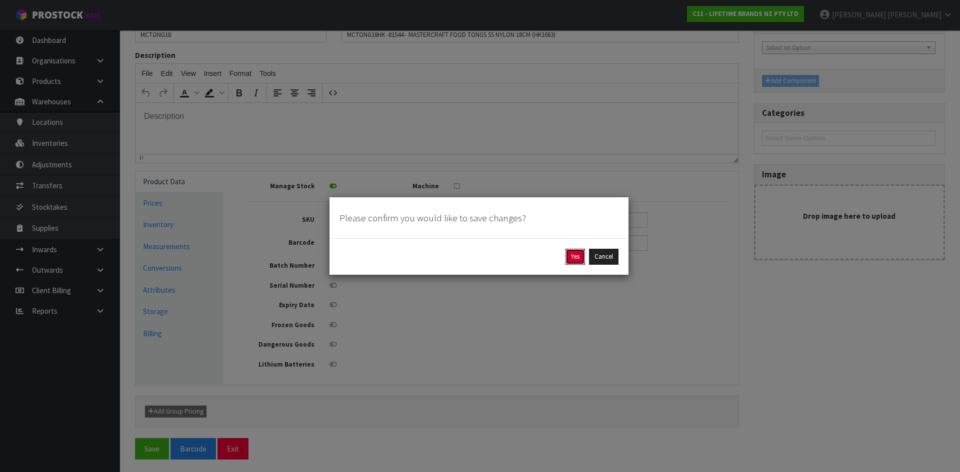
click at [578, 259] on button "Yes" at bounding box center [574, 257] width 19 height 16
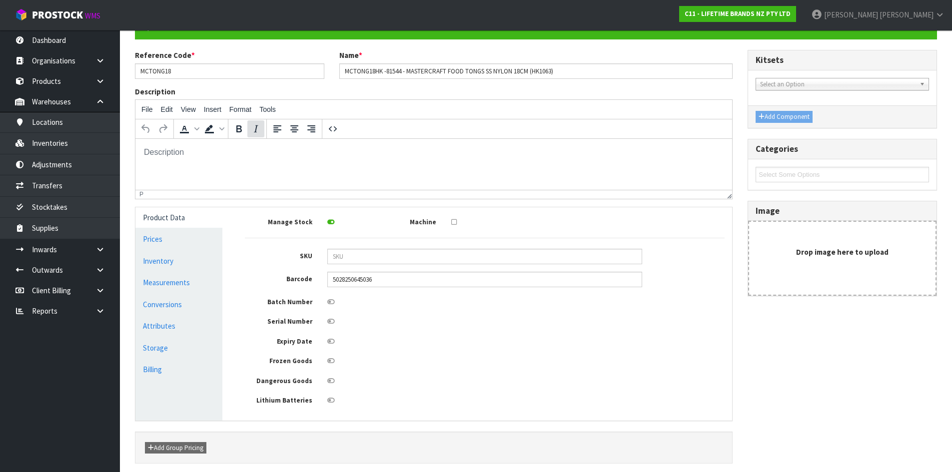
scroll to position [0, 0]
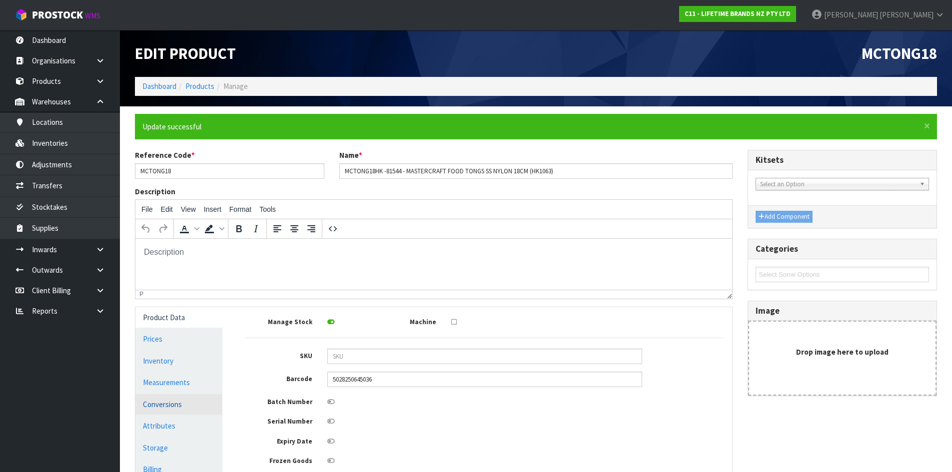
click at [177, 407] on link "Conversions" at bounding box center [178, 404] width 87 height 20
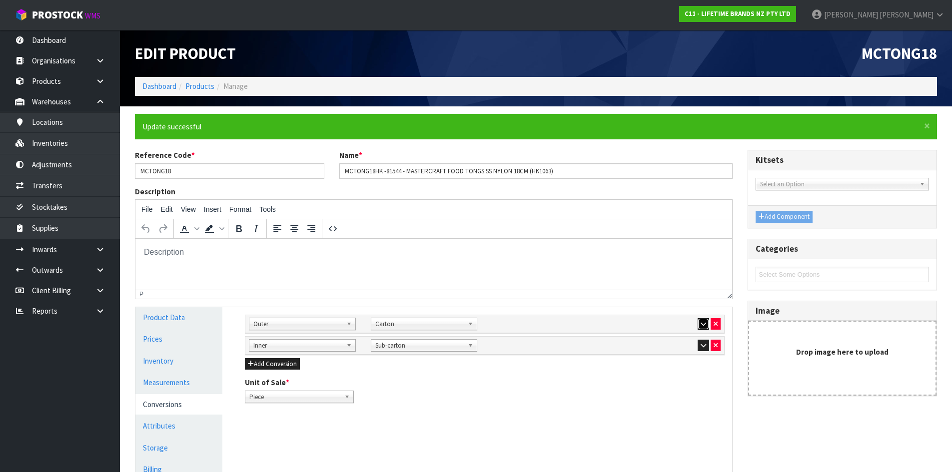
click at [702, 325] on icon "button" at bounding box center [703, 324] width 5 height 6
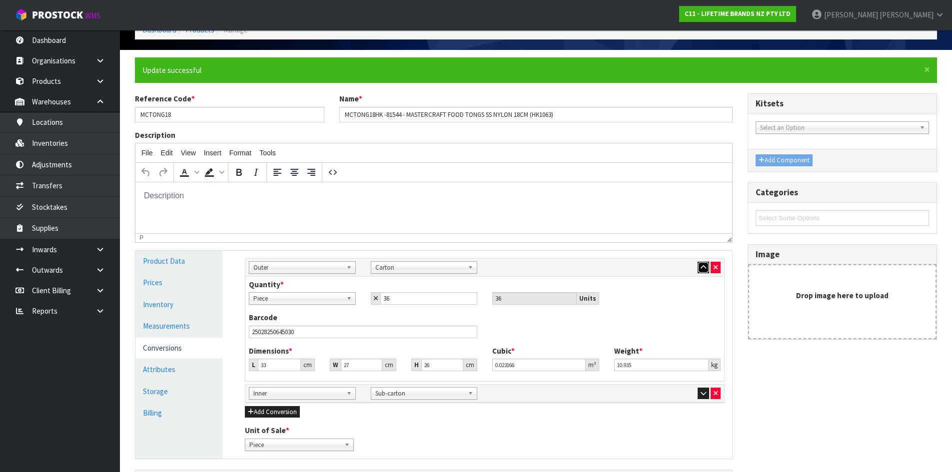
scroll to position [133, 0]
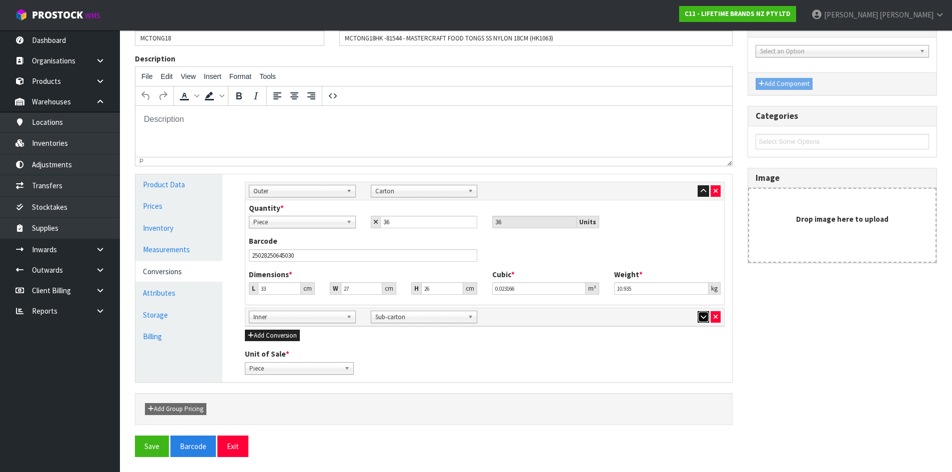
click at [698, 319] on button "button" at bounding box center [703, 317] width 11 height 12
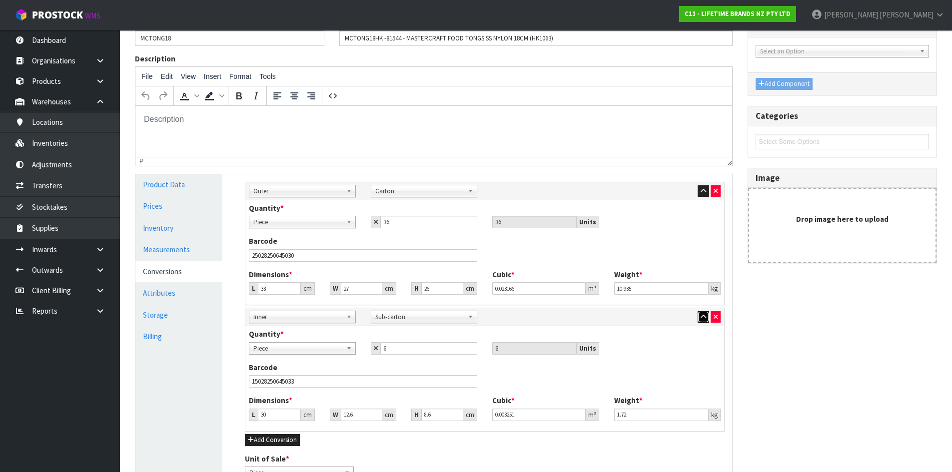
scroll to position [0, 0]
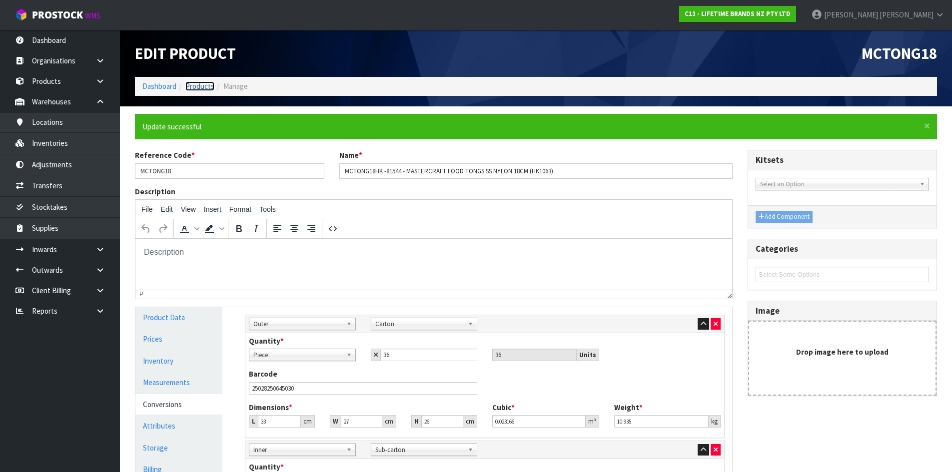
click at [196, 87] on link "Products" at bounding box center [199, 85] width 29 height 9
click at [202, 85] on link "Products" at bounding box center [199, 85] width 29 height 9
click at [206, 86] on link "Products" at bounding box center [199, 85] width 29 height 9
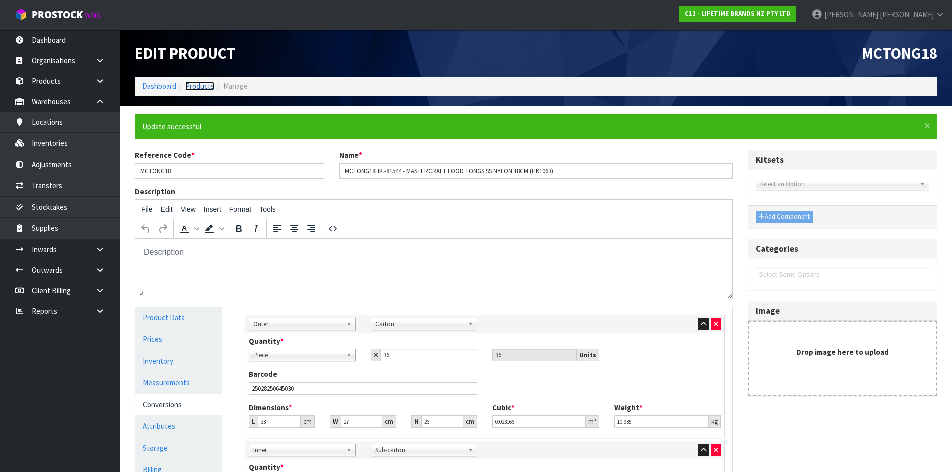
click at [197, 84] on link "Products" at bounding box center [199, 85] width 29 height 9
click at [199, 86] on link "Products" at bounding box center [199, 85] width 29 height 9
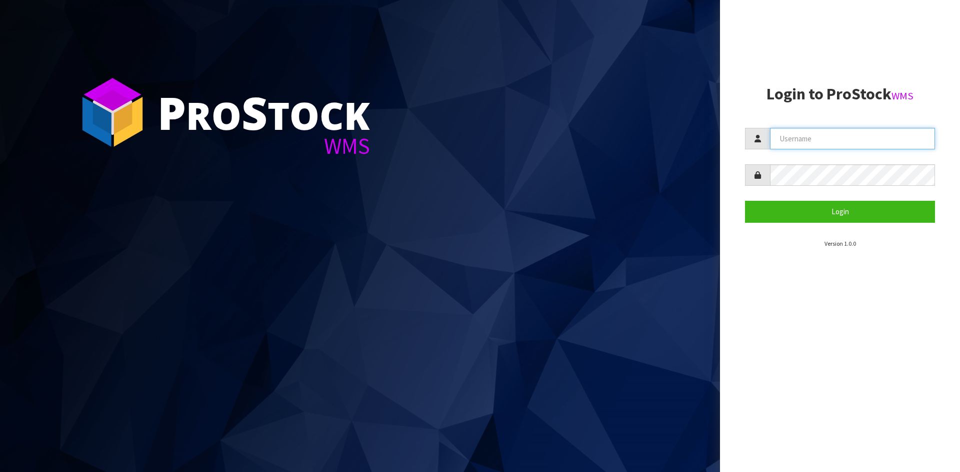
type input "[PERSON_NAME]"
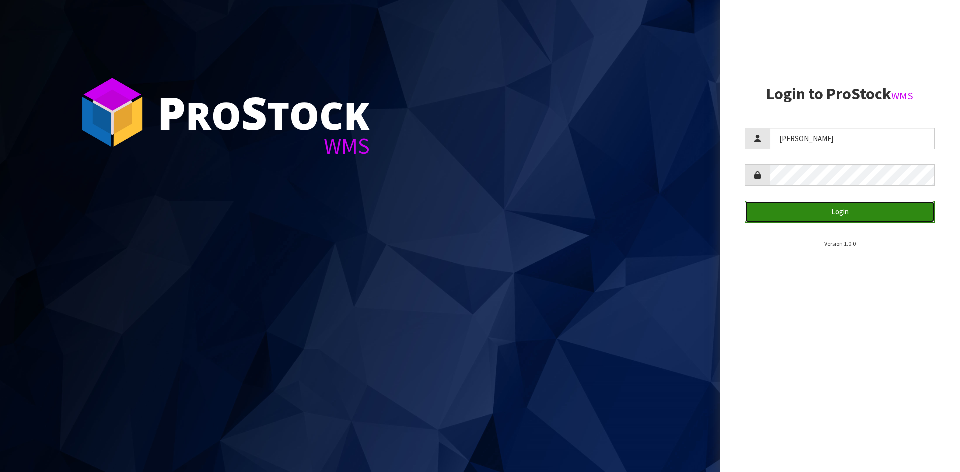
click at [843, 206] on button "Login" at bounding box center [840, 211] width 190 height 21
click at [785, 211] on button "Login" at bounding box center [840, 211] width 190 height 21
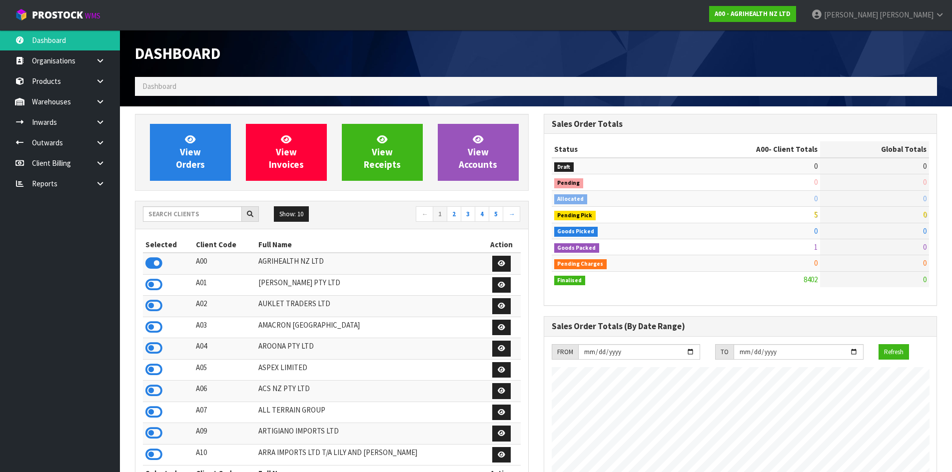
scroll to position [757, 408]
click at [202, 216] on input "text" at bounding box center [192, 213] width 99 height 15
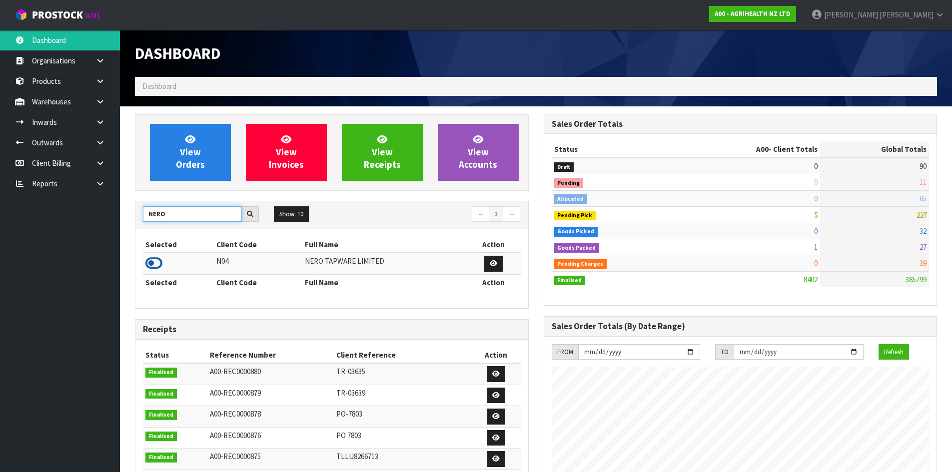
type input "NERO"
click at [156, 264] on icon at bounding box center [153, 263] width 17 height 15
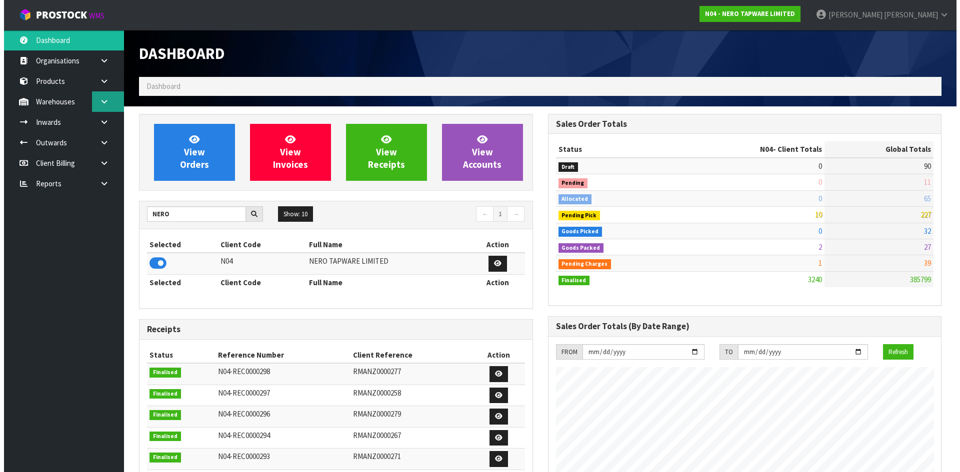
scroll to position [779, 408]
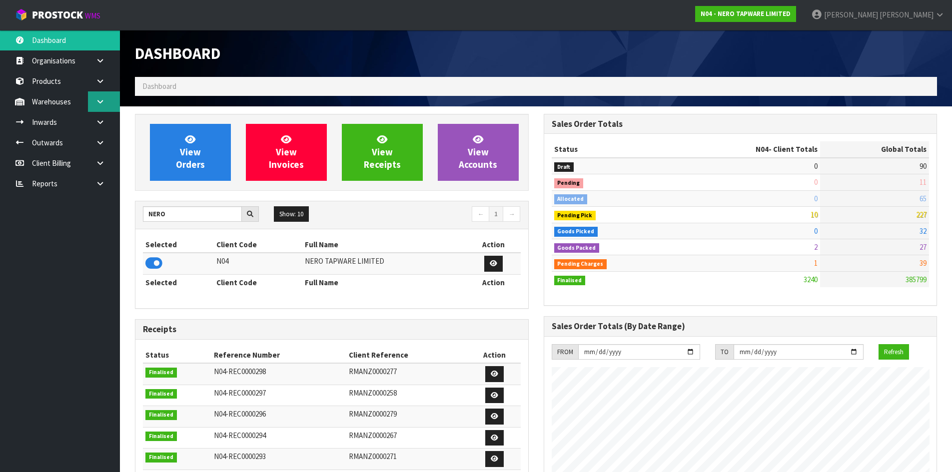
click at [92, 98] on link at bounding box center [104, 101] width 32 height 20
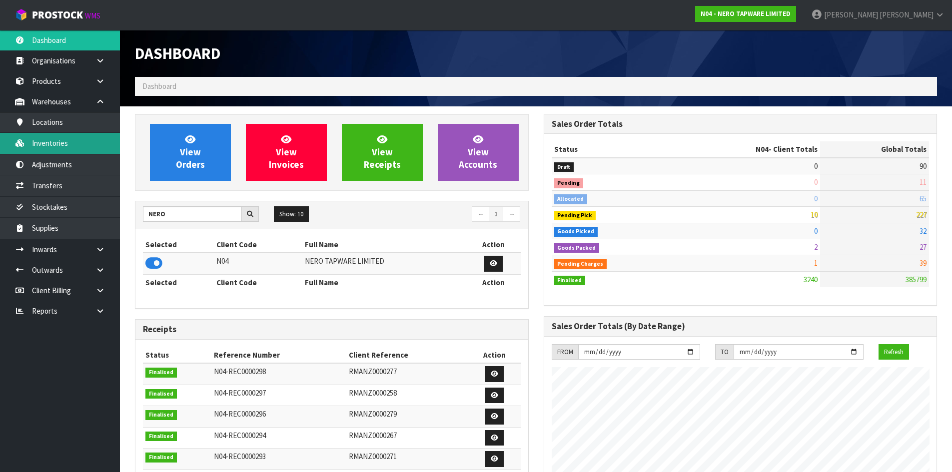
click at [75, 149] on link "Inventories" at bounding box center [60, 143] width 120 height 20
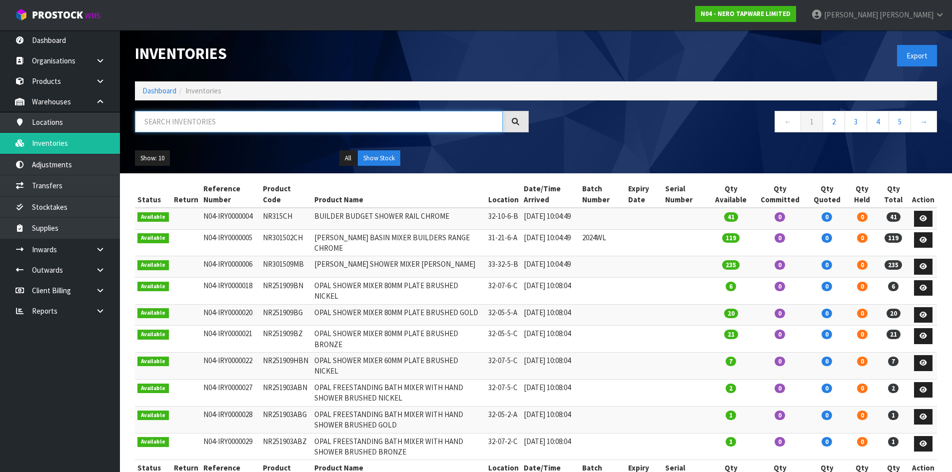
click at [175, 120] on input "text" at bounding box center [319, 121] width 368 height 21
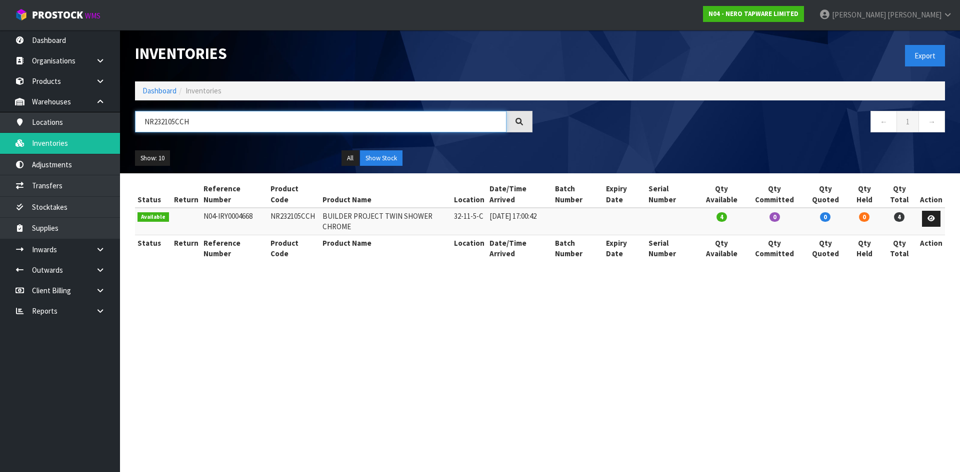
drag, startPoint x: 157, startPoint y: 121, endPoint x: 282, endPoint y: 122, distance: 125.0
click at [282, 122] on input "NR232105CCH" at bounding box center [320, 121] width 371 height 21
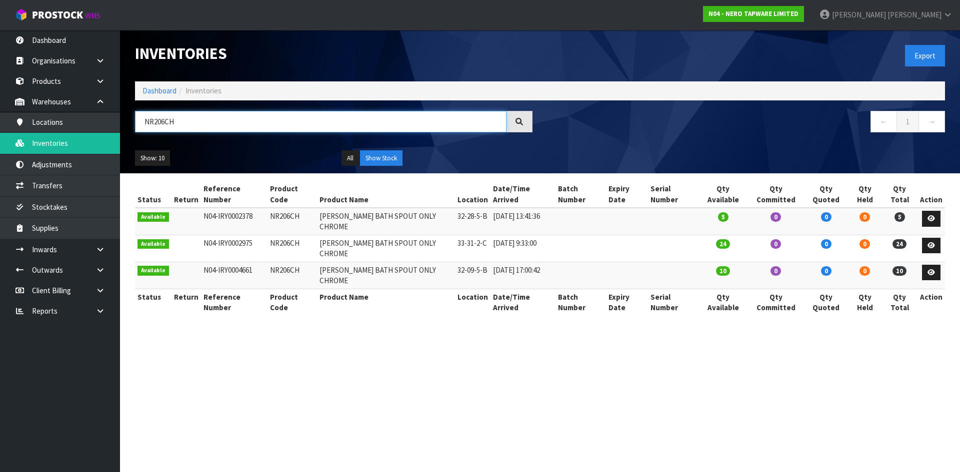
drag, startPoint x: 153, startPoint y: 122, endPoint x: 266, endPoint y: 125, distance: 113.0
click at [266, 125] on input "NR206CH" at bounding box center [320, 121] width 371 height 21
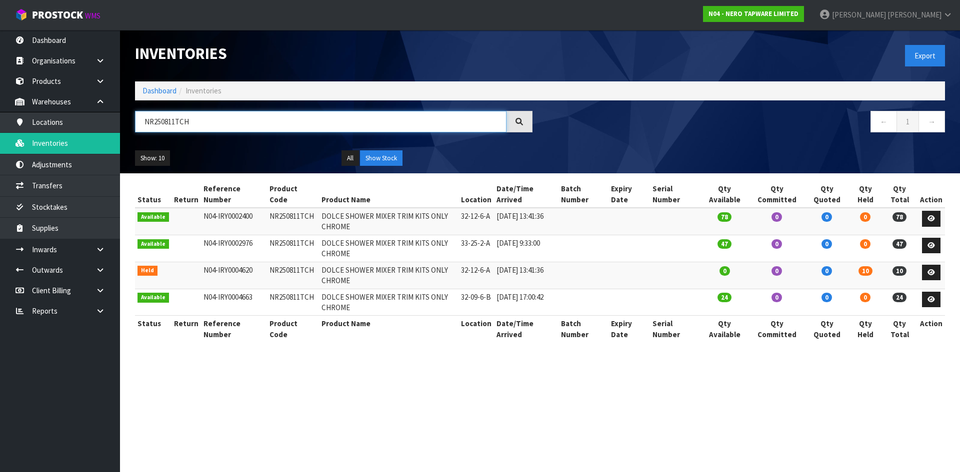
drag, startPoint x: 153, startPoint y: 122, endPoint x: 232, endPoint y: 121, distance: 78.5
click at [232, 121] on input "NR250811TCH" at bounding box center [320, 121] width 371 height 21
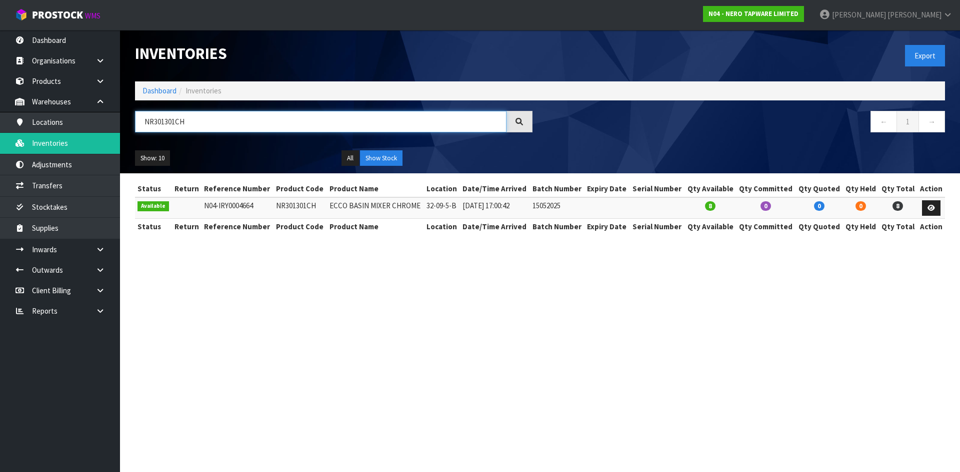
drag, startPoint x: 157, startPoint y: 122, endPoint x: 257, endPoint y: 124, distance: 99.5
click at [257, 124] on input "NR301301CH" at bounding box center [320, 121] width 371 height 21
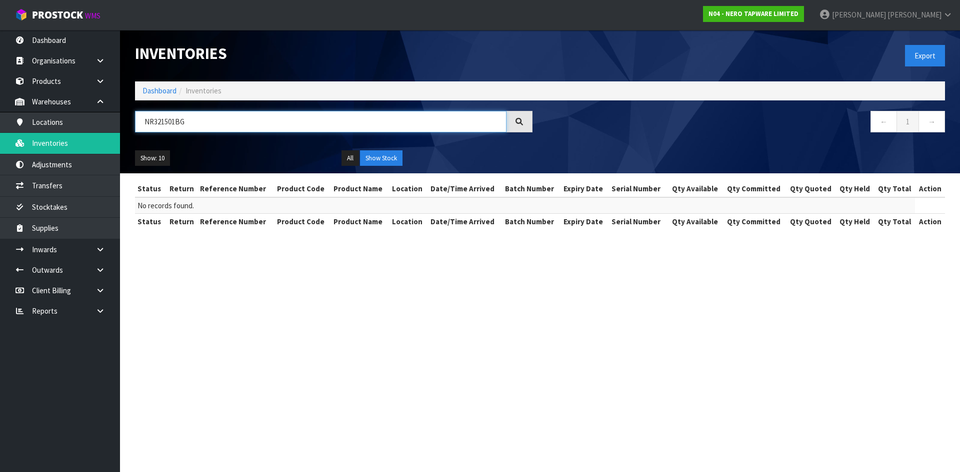
click at [166, 120] on input "NR321501BG" at bounding box center [320, 121] width 371 height 21
type input "NR321501BG"
click at [73, 85] on link "Products" at bounding box center [60, 81] width 120 height 20
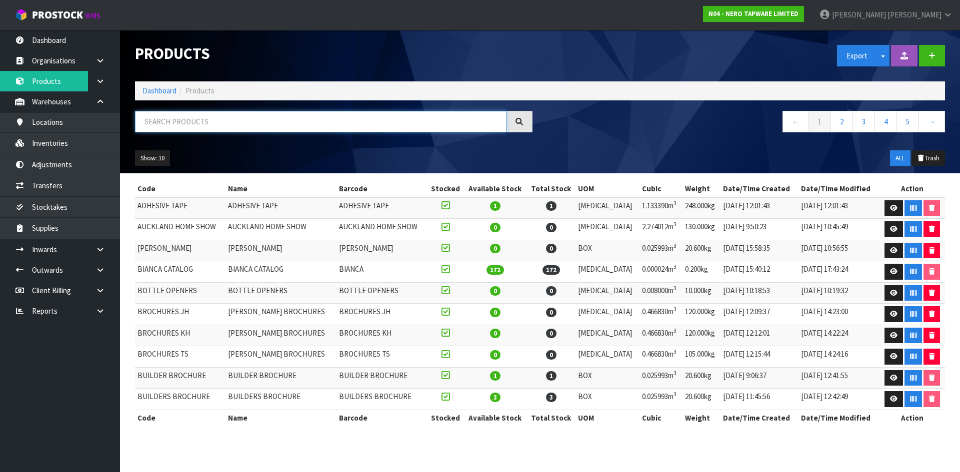
click at [239, 113] on input "text" at bounding box center [320, 121] width 371 height 21
paste input "NR321501BG"
type input "NR321501BG"
